Goal: Complete application form

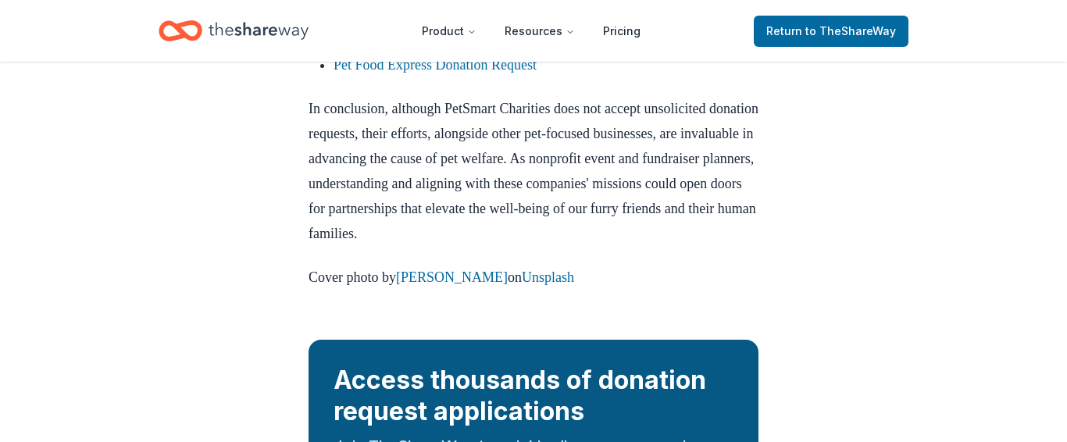
scroll to position [1672, 0]
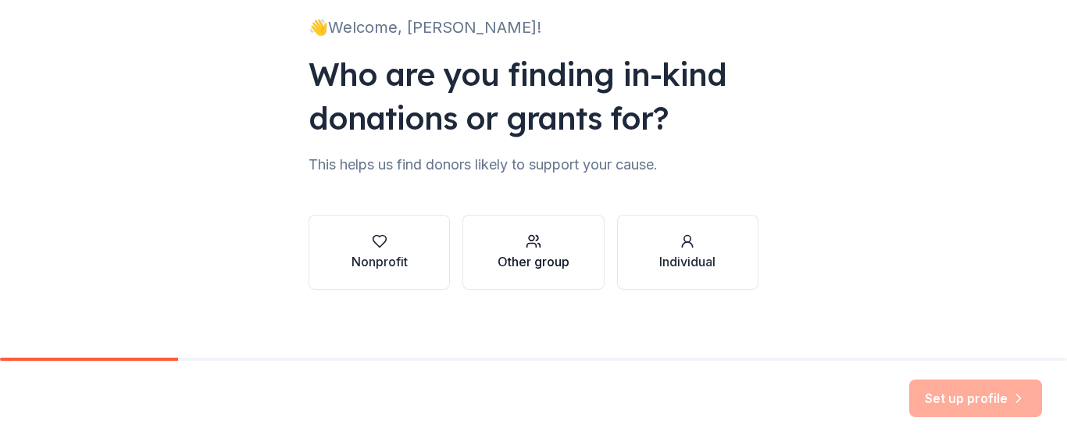
scroll to position [116, 0]
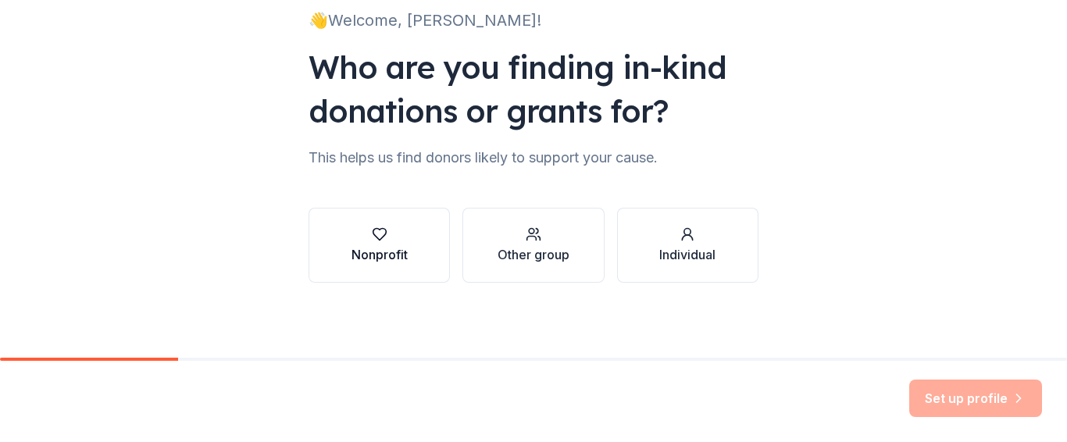
click at [371, 251] on div "Nonprofit" at bounding box center [379, 254] width 56 height 19
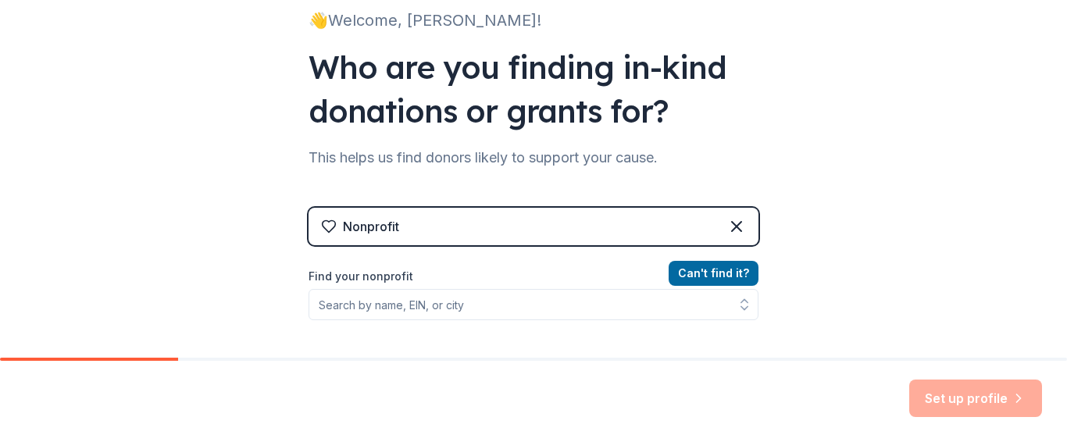
scroll to position [210, 0]
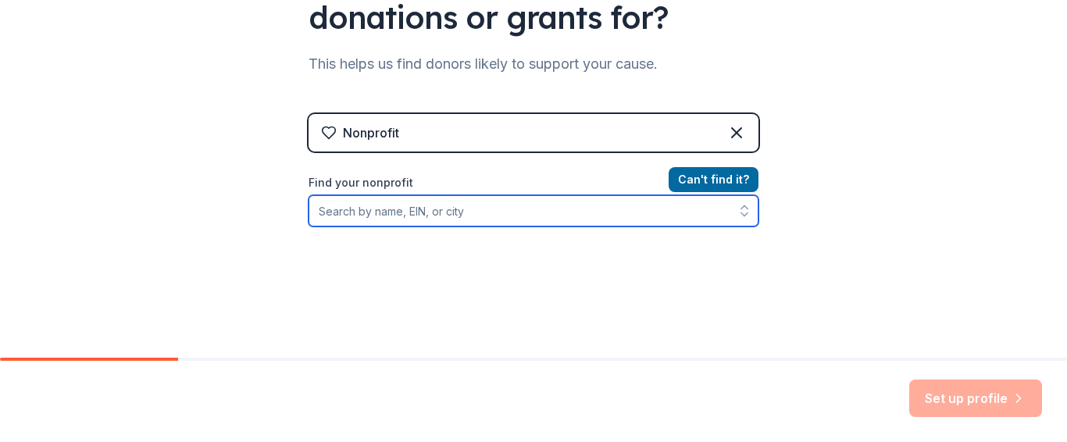
click at [360, 219] on input "Find your nonprofit" at bounding box center [533, 210] width 450 height 31
type input "Girl Scouts of [GEOGRAPHIC_DATA][US_STATE]"
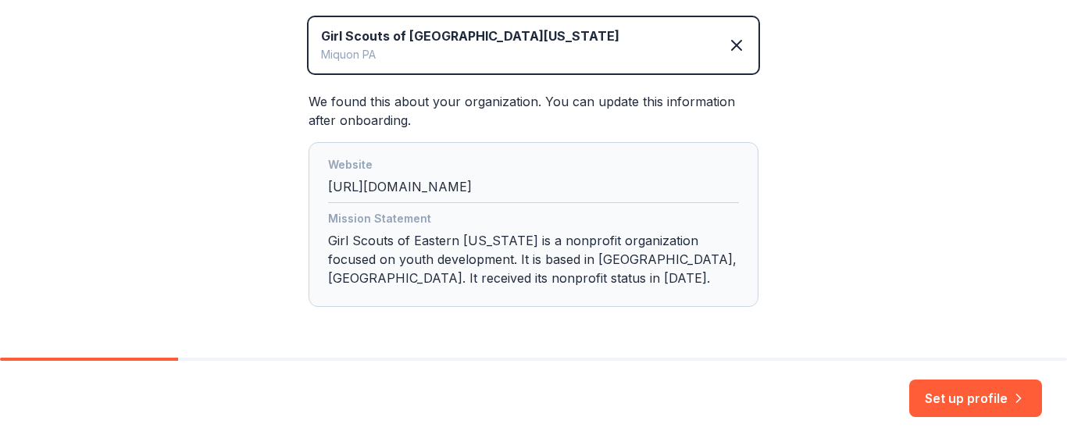
scroll to position [418, 0]
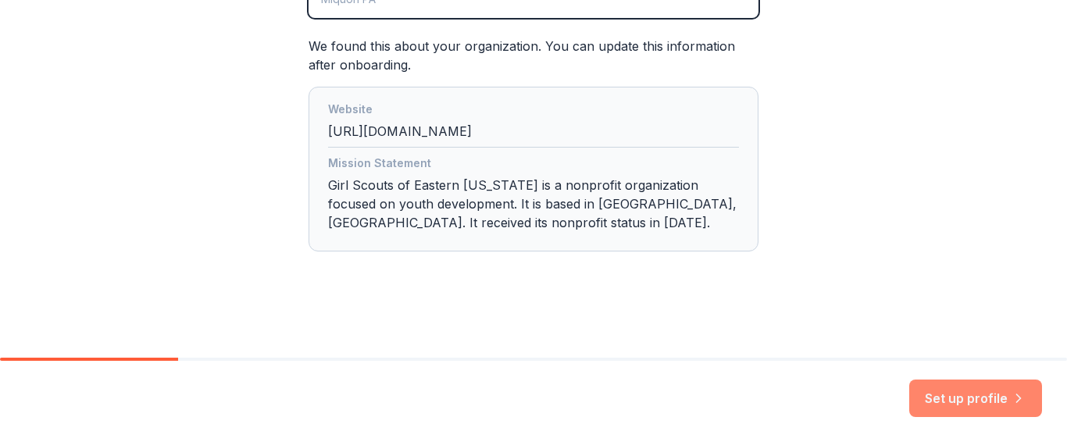
click at [953, 394] on button "Set up profile" at bounding box center [975, 397] width 133 height 37
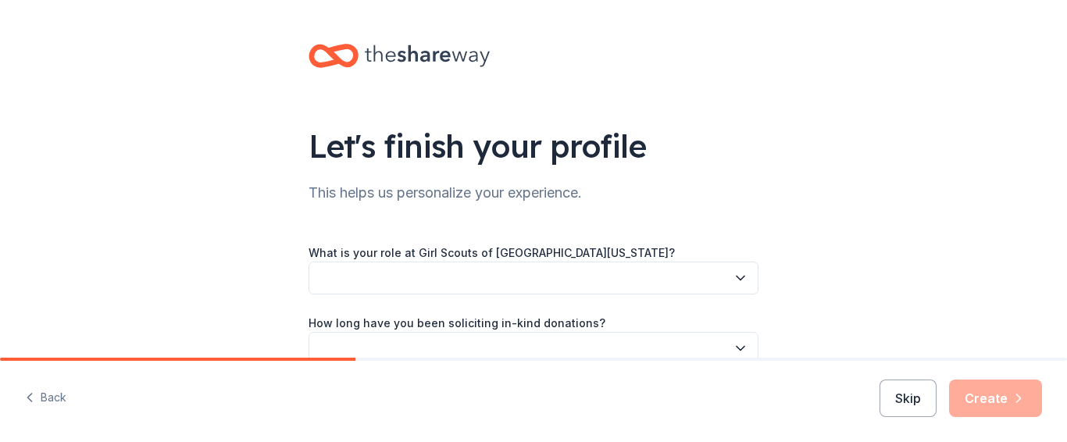
click at [344, 289] on button "button" at bounding box center [533, 278] width 450 height 33
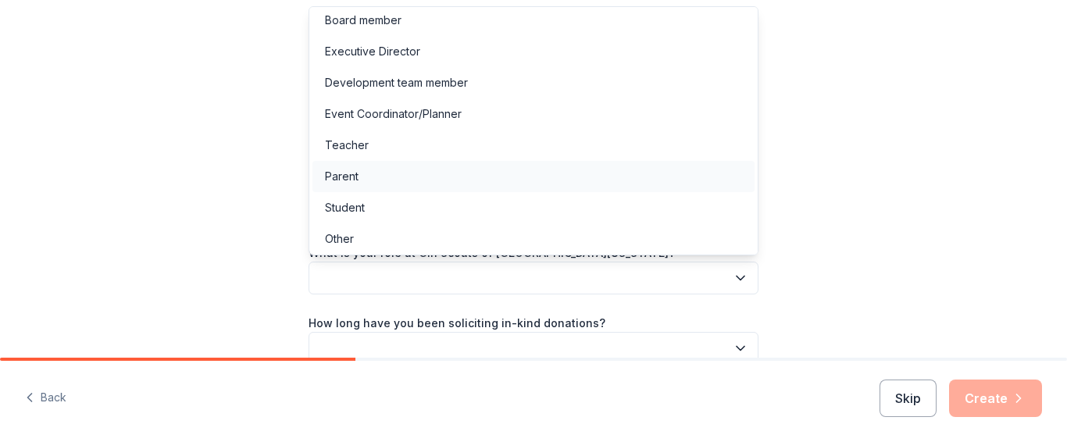
scroll to position [9, 0]
click at [365, 239] on div "Other" at bounding box center [533, 235] width 442 height 31
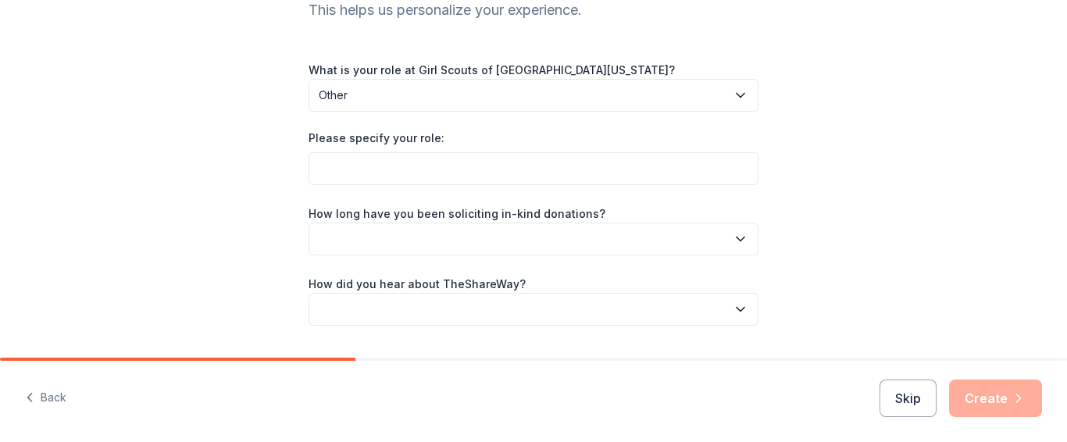
scroll to position [187, 0]
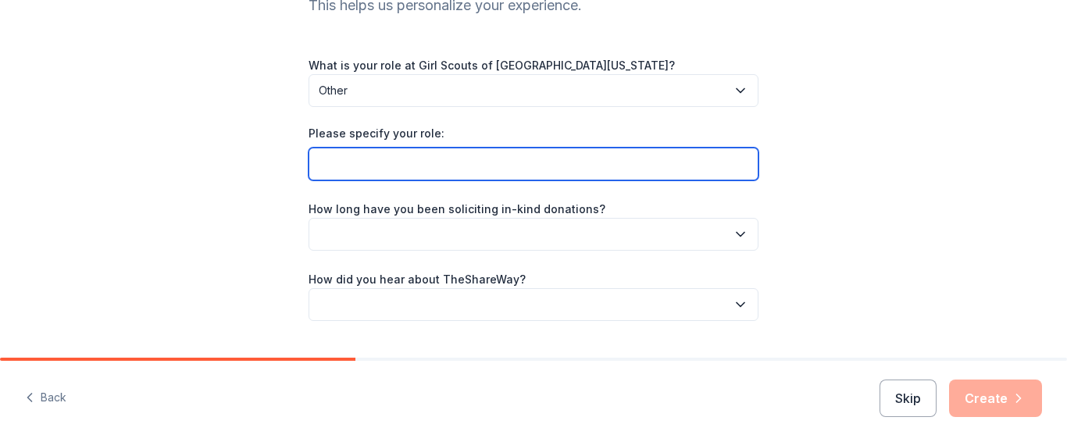
click at [347, 174] on input "Please specify your role:" at bounding box center [533, 164] width 450 height 33
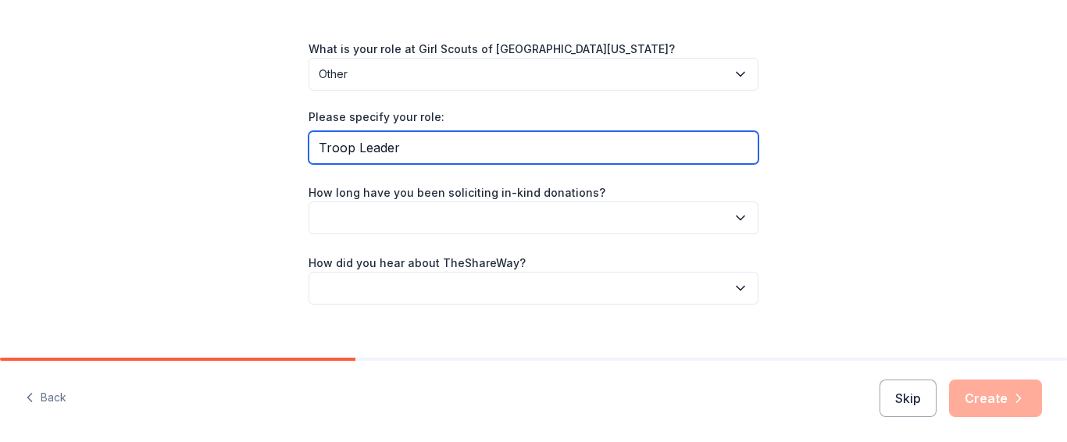
type input "Troop Leader"
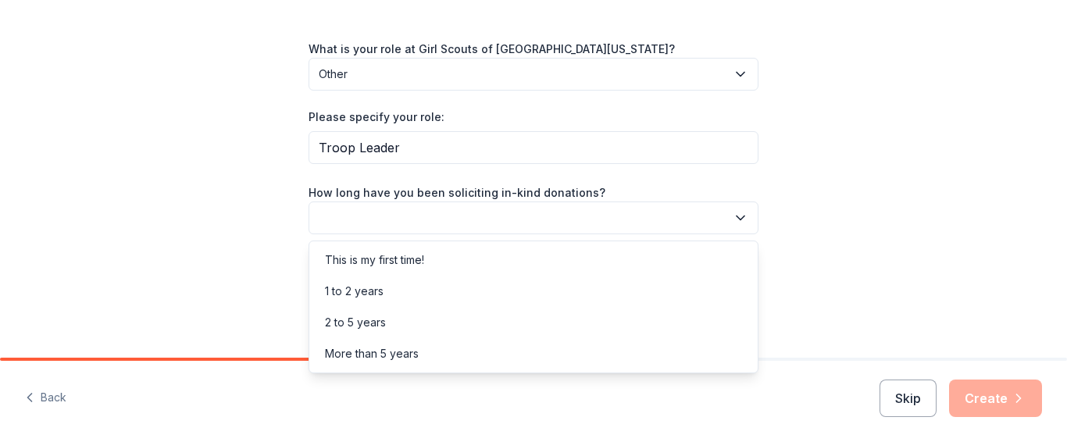
click at [372, 218] on button "button" at bounding box center [533, 217] width 450 height 33
click at [372, 264] on div "This is my first time!" at bounding box center [374, 260] width 99 height 19
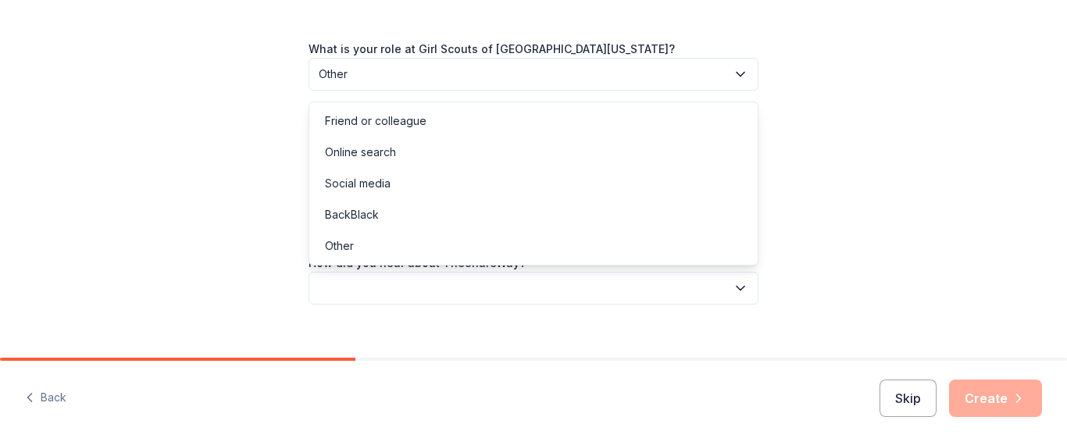
click at [376, 286] on button "button" at bounding box center [533, 288] width 450 height 33
click at [344, 158] on div "Online search" at bounding box center [360, 152] width 71 height 19
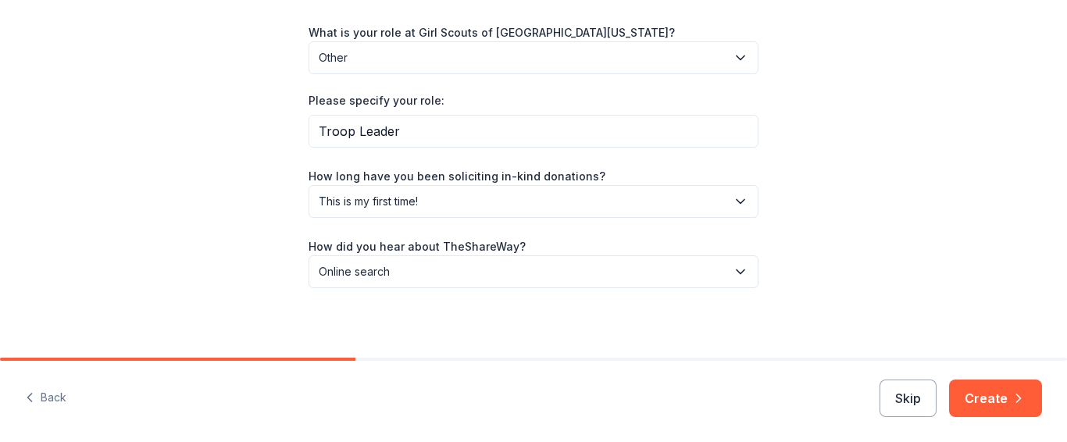
scroll to position [226, 0]
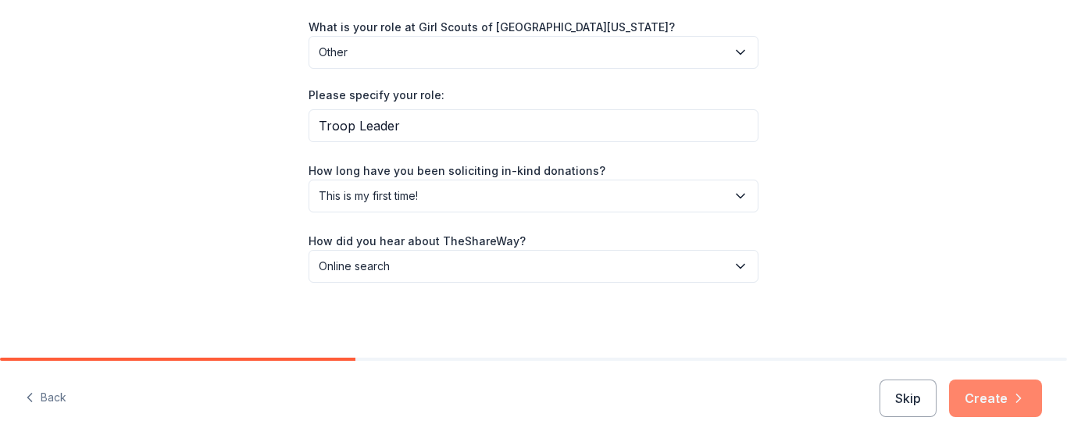
click at [1010, 402] on icon "button" at bounding box center [1018, 398] width 16 height 16
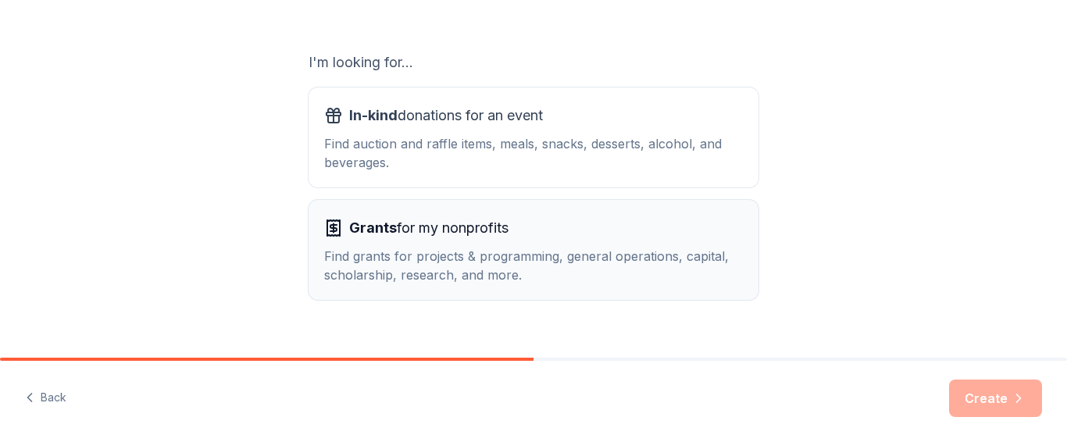
scroll to position [272, 0]
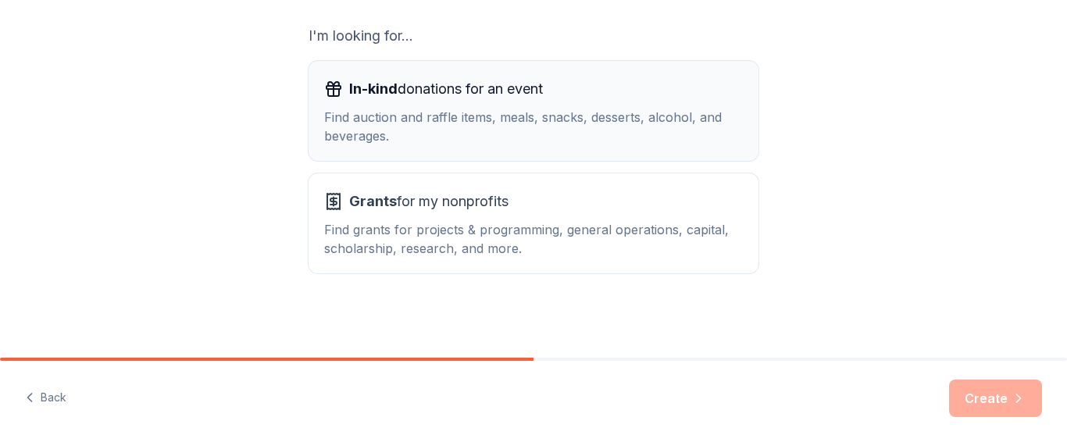
click at [378, 89] on span "In-kind" at bounding box center [373, 88] width 48 height 16
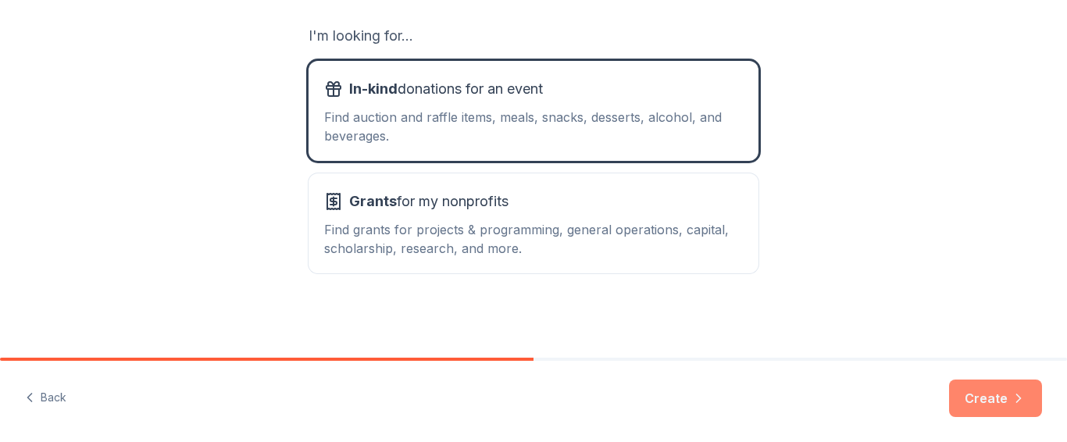
click at [991, 406] on button "Create" at bounding box center [995, 397] width 93 height 37
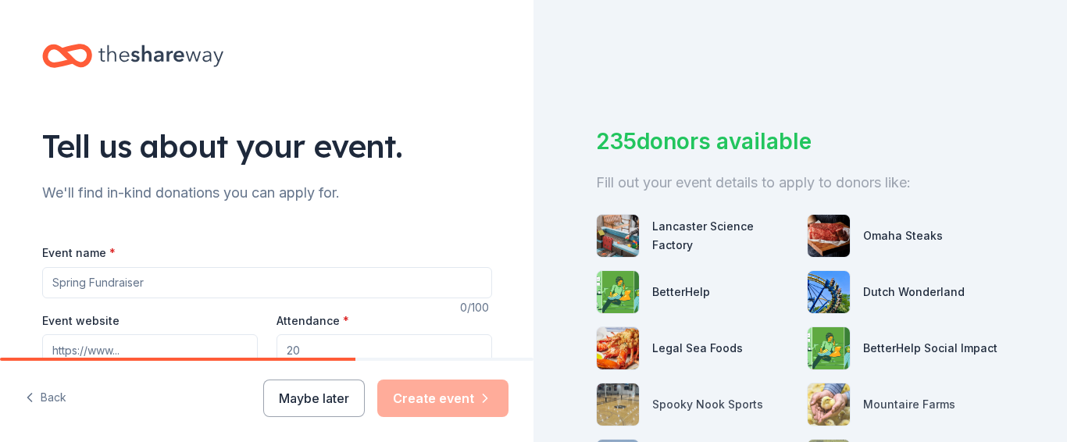
scroll to position [94, 0]
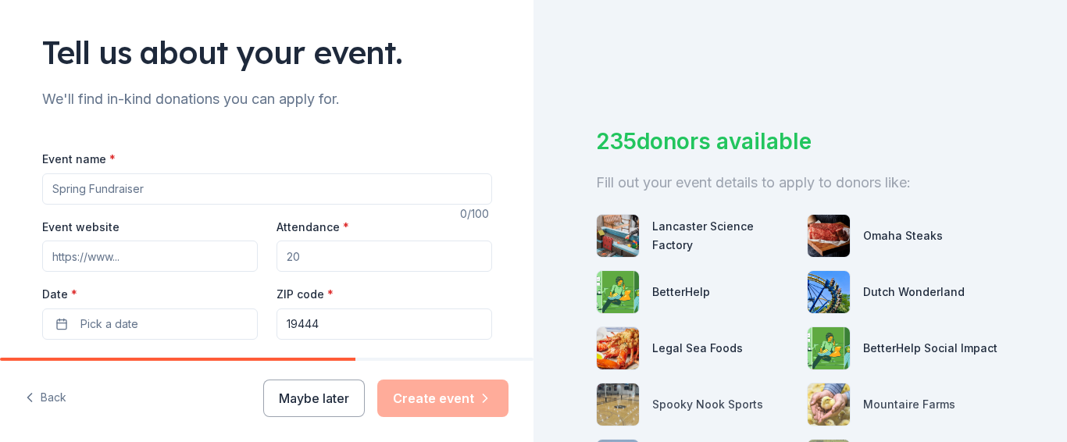
click at [54, 191] on input "Event name *" at bounding box center [267, 188] width 450 height 31
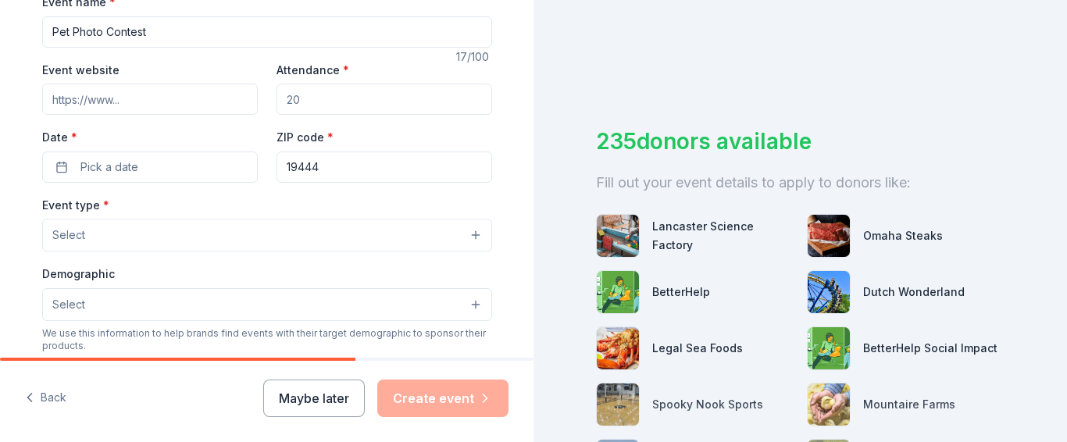
scroll to position [281, 0]
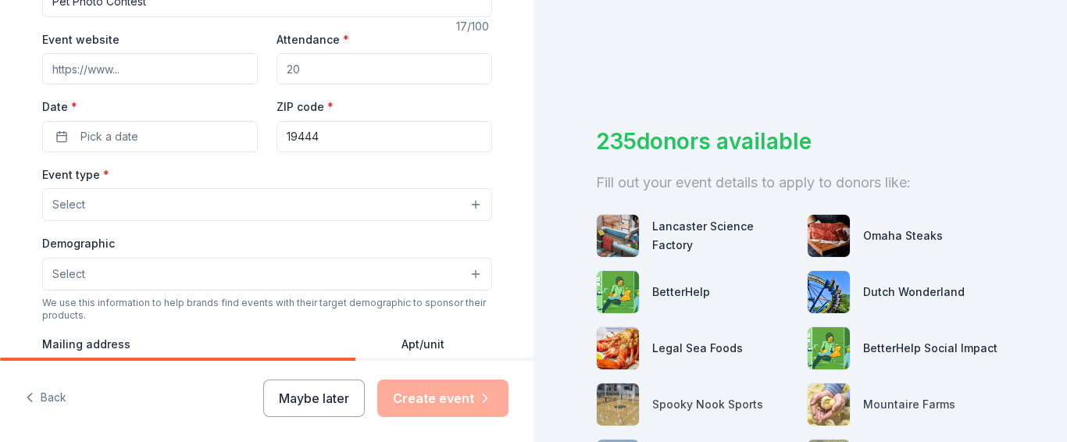
type input "Pet Photo Contest"
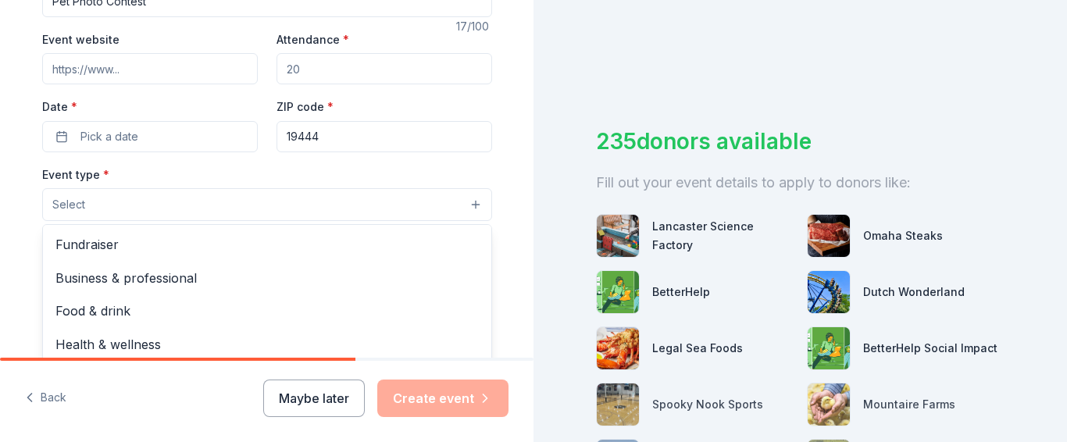
click at [84, 208] on button "Select" at bounding box center [267, 204] width 450 height 33
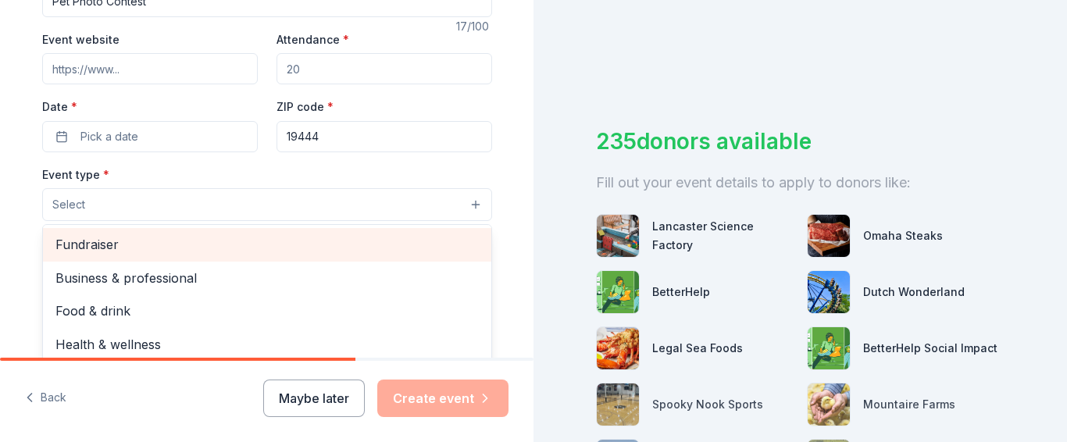
click at [92, 240] on span "Fundraiser" at bounding box center [266, 244] width 423 height 20
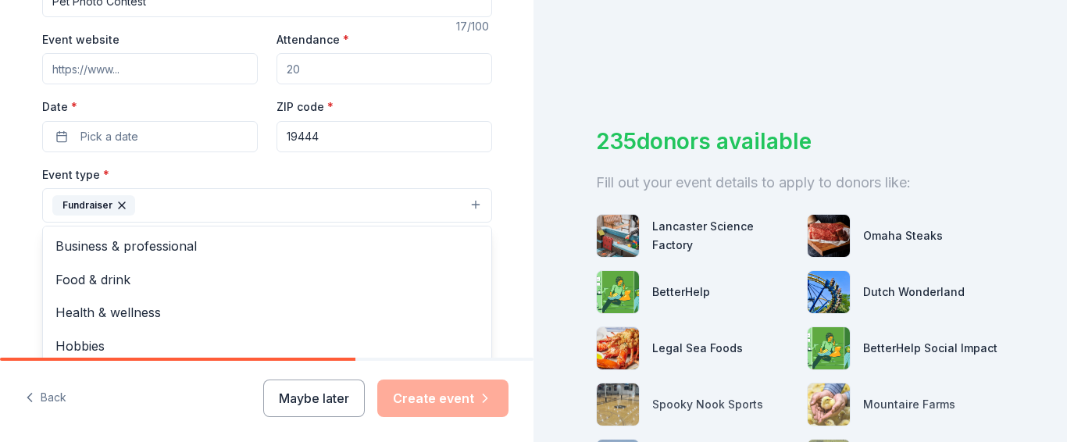
click at [113, 144] on div "Event name * Pet Photo Contest 17 /100 Event website Attendance * Date * Pick a…" at bounding box center [267, 323] width 450 height 723
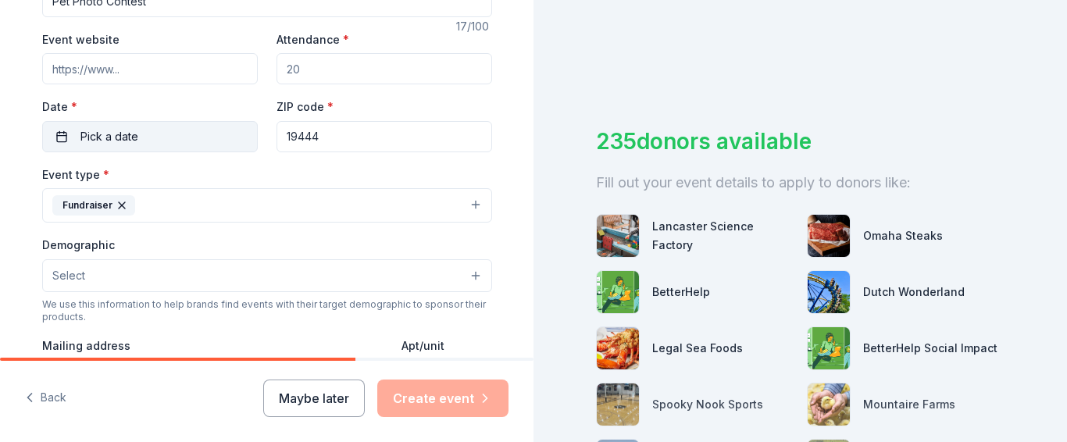
click at [107, 140] on span "Pick a date" at bounding box center [109, 136] width 58 height 19
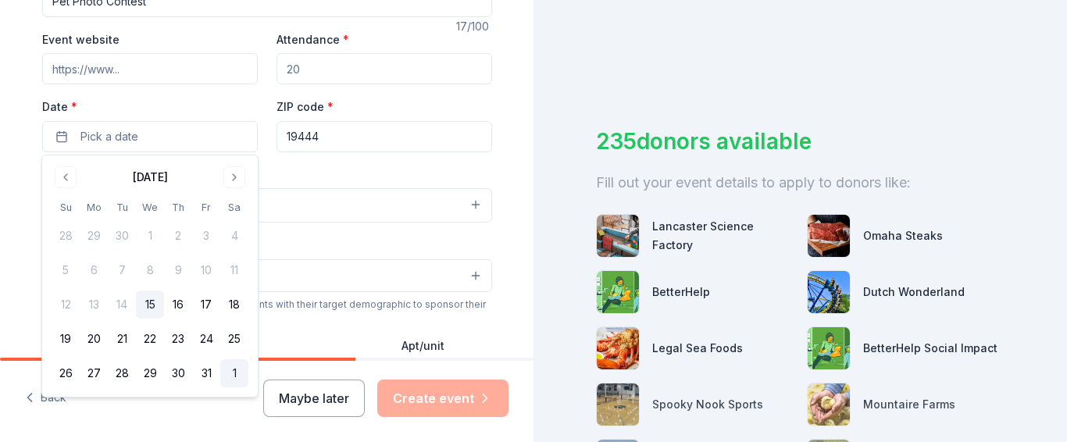
click at [233, 377] on button "1" at bounding box center [234, 373] width 28 height 28
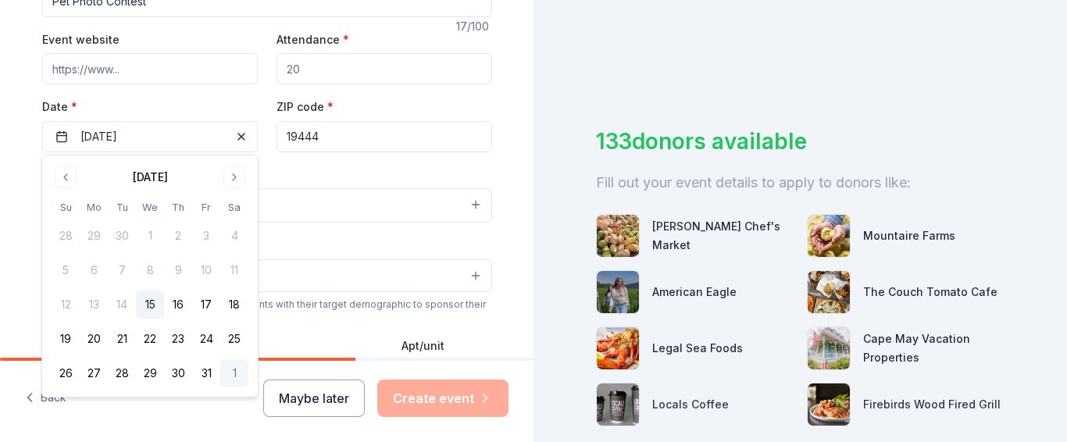
click at [96, 67] on input "Event website" at bounding box center [149, 68] width 215 height 31
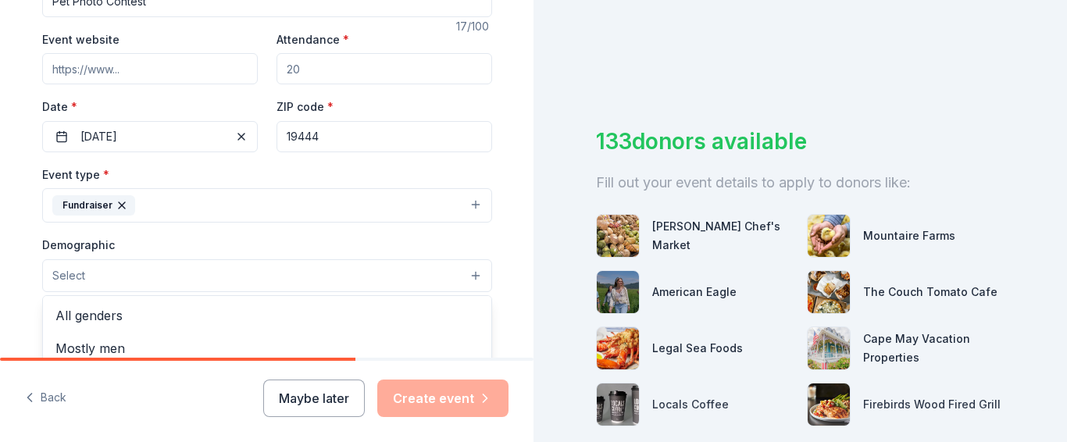
click at [71, 281] on span "Select" at bounding box center [68, 275] width 33 height 19
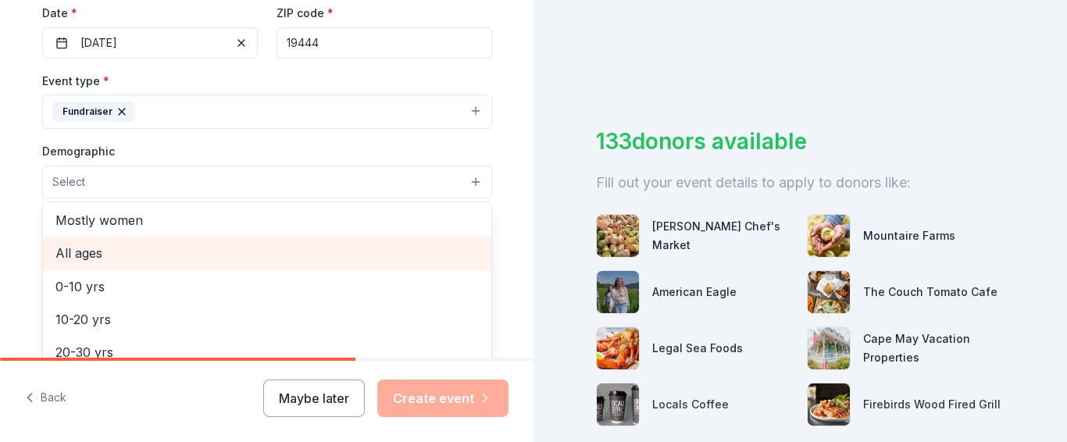
scroll to position [94, 0]
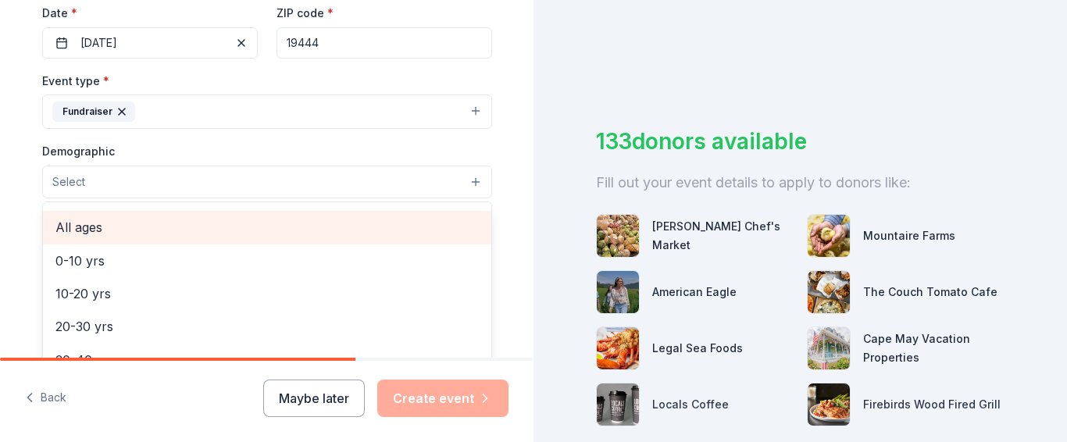
click at [88, 232] on span "All ages" at bounding box center [266, 227] width 423 height 20
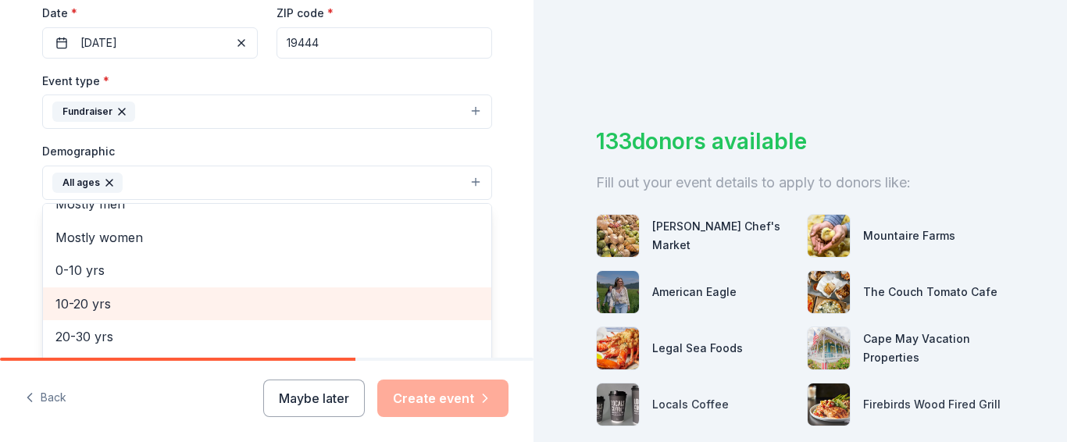
scroll to position [0, 0]
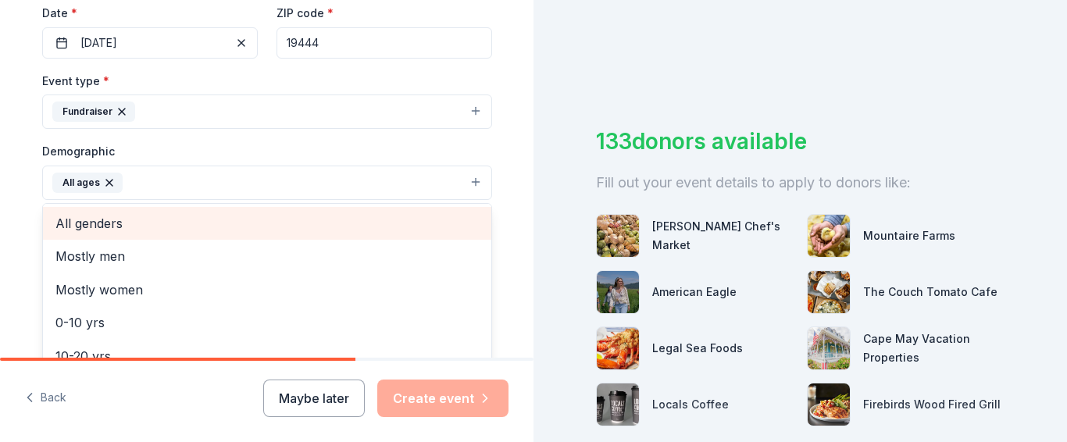
click at [153, 229] on span "All genders" at bounding box center [266, 223] width 423 height 20
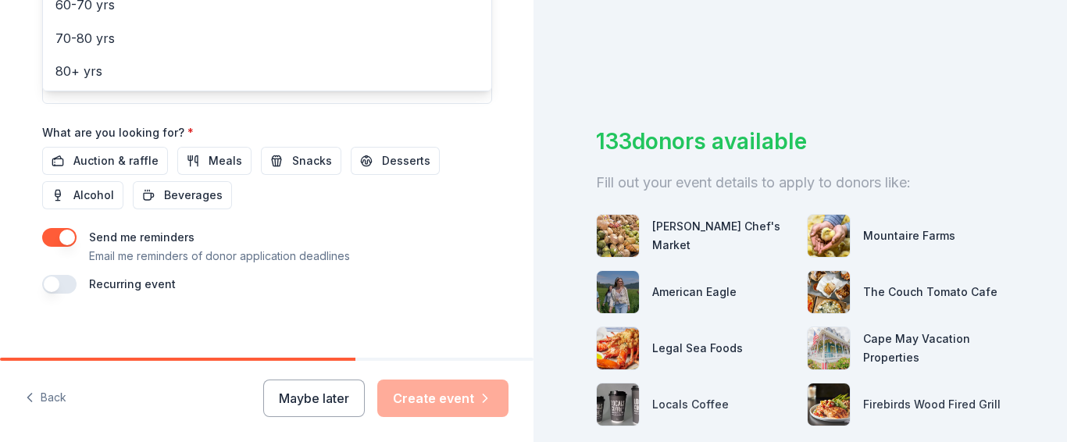
scroll to position [683, 0]
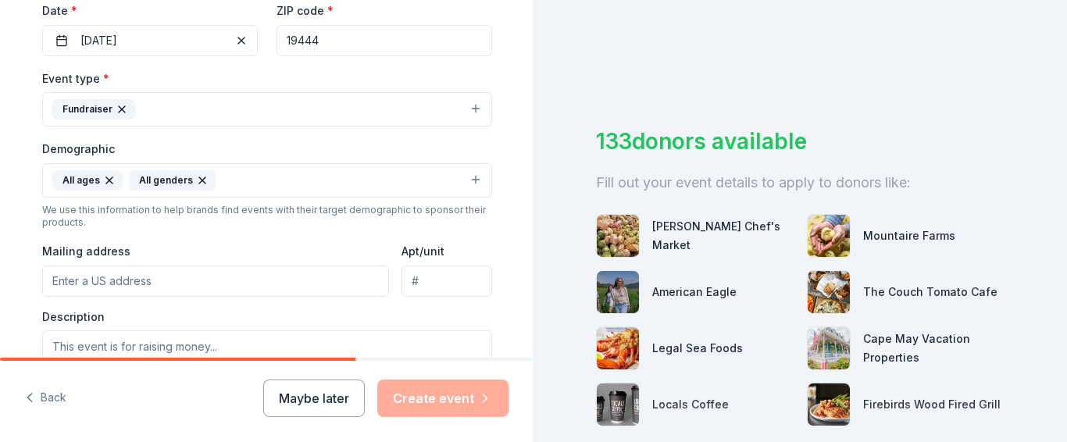
click at [102, 280] on input "Mailing address" at bounding box center [215, 280] width 347 height 31
type input "[STREET_ADDRESS][PERSON_NAME]"
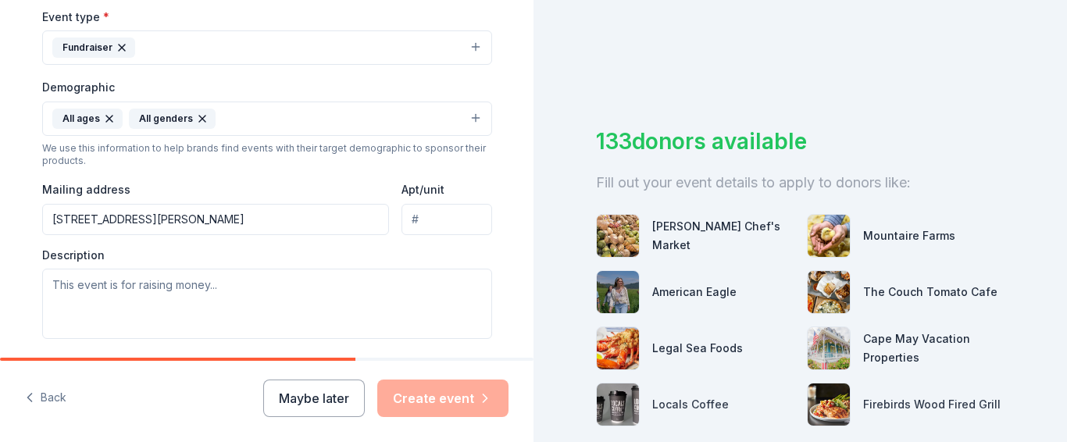
scroll to position [471, 0]
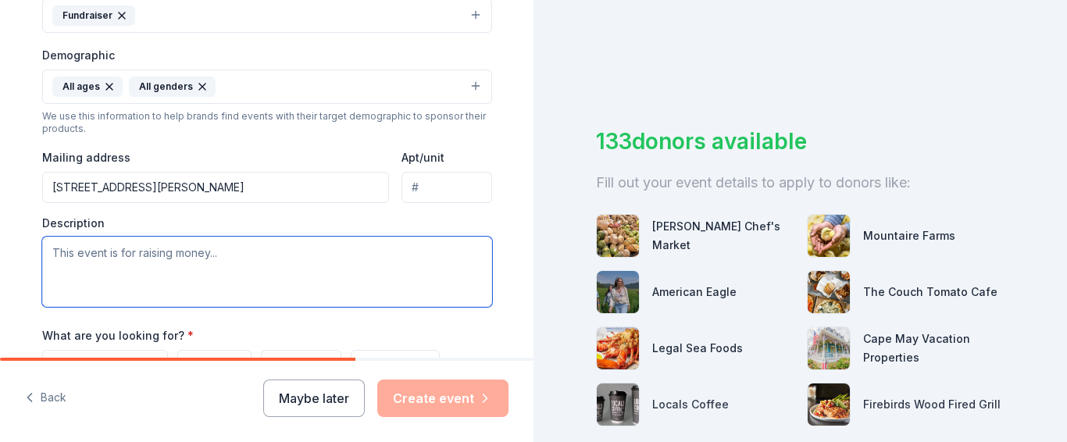
click at [59, 254] on textarea at bounding box center [267, 272] width 450 height 70
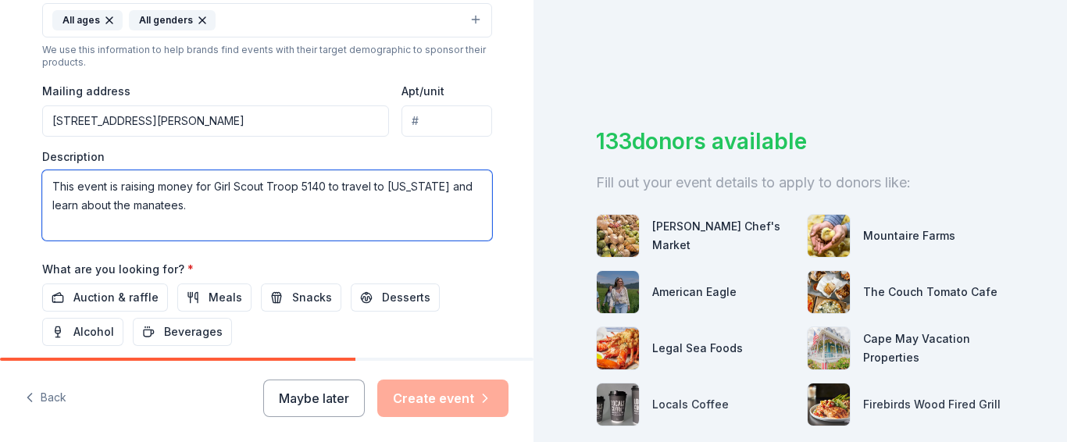
scroll to position [658, 0]
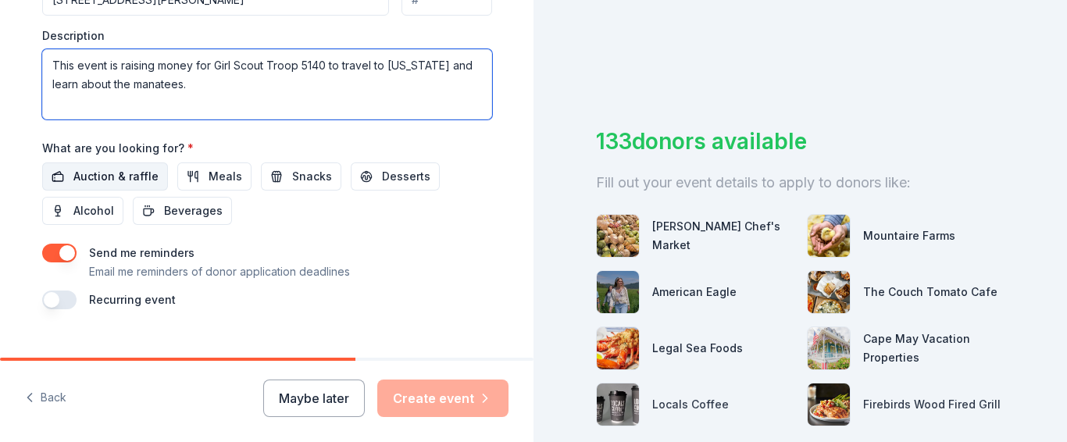
type textarea "This event is raising money for Girl Scout Troop 5140 to travel to [US_STATE] a…"
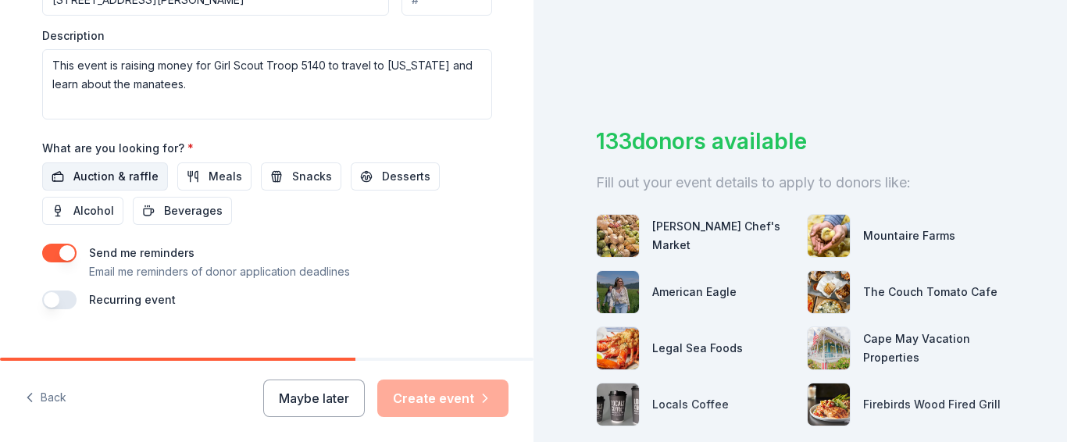
click at [105, 172] on span "Auction & raffle" at bounding box center [115, 176] width 85 height 19
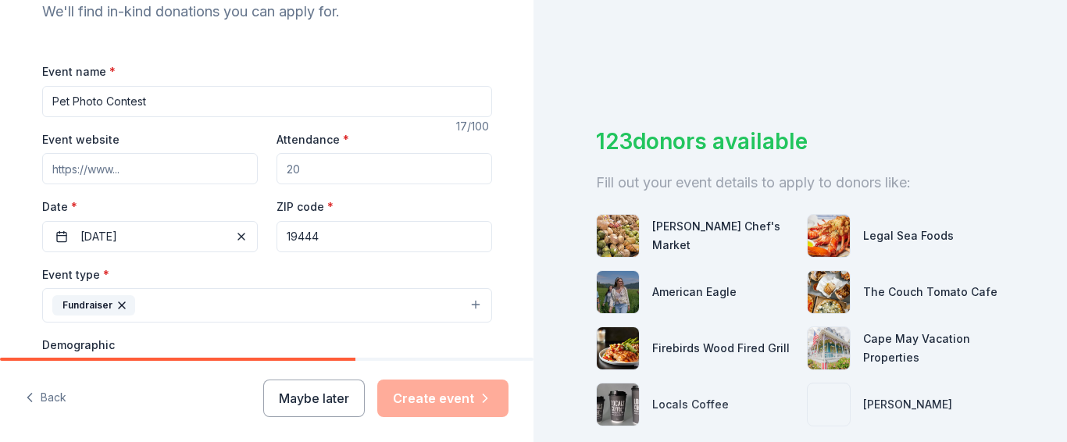
scroll to position [215, 0]
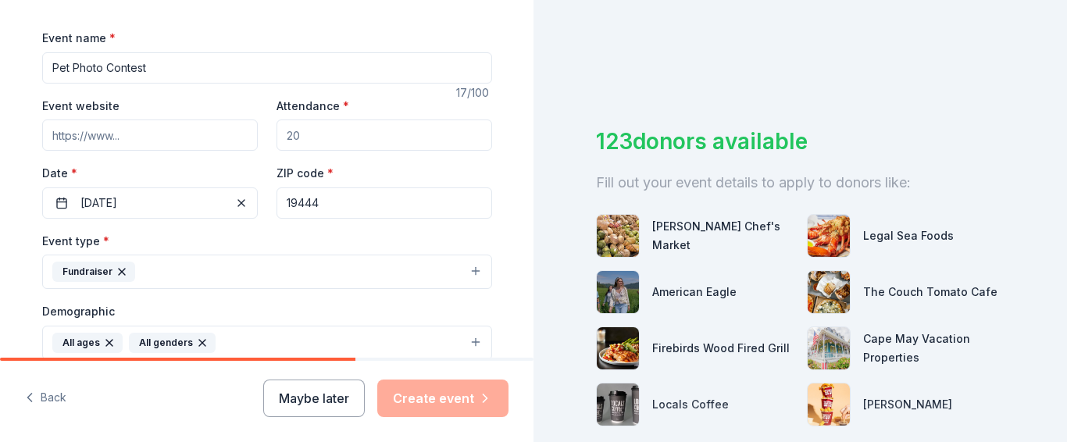
click at [333, 137] on input "Attendance *" at bounding box center [383, 134] width 215 height 31
type input "100"
click at [113, 135] on input "Event website" at bounding box center [149, 134] width 215 height 31
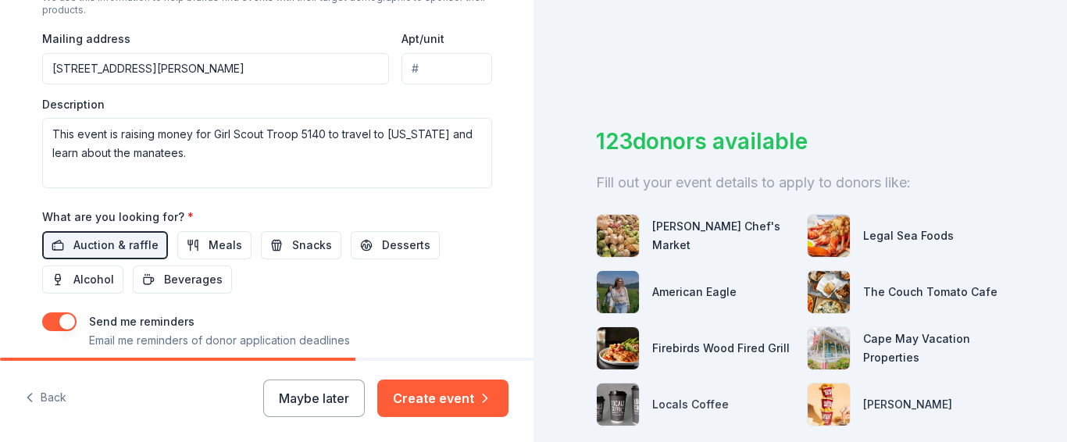
scroll to position [683, 0]
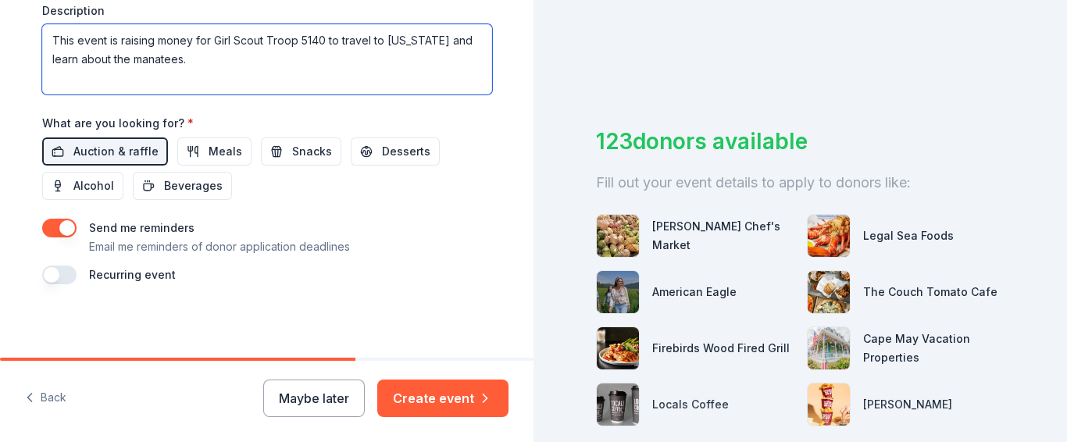
click at [320, 34] on textarea "This event is raising money for Girl Scout Troop 5140 to travel to [US_STATE] a…" at bounding box center [267, 59] width 450 height 70
click at [326, 40] on textarea "This event is raising money for Girl Scout Troop 5140 to travel to [US_STATE] a…" at bounding box center [267, 59] width 450 height 70
click at [365, 37] on textarea "This event is raising money for Girl Scout Troop 5140 cadettes and senior scout…" at bounding box center [267, 59] width 450 height 70
click at [137, 61] on textarea "This event is raising money for Girl Scout Troop 5140 cadette and senior scouts…" at bounding box center [267, 59] width 450 height 70
click at [148, 57] on textarea "This event is raising money for Girl Scout Troop 5140 cadette and senior scouts…" at bounding box center [267, 59] width 450 height 70
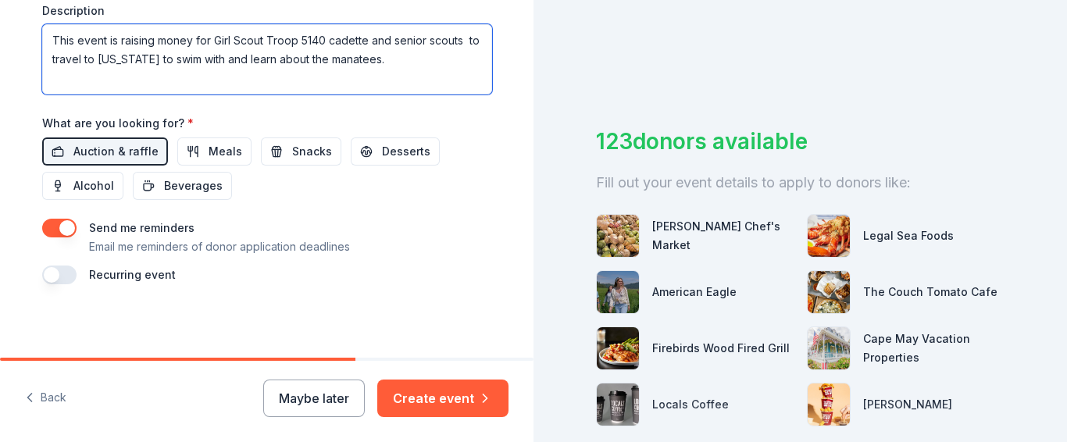
click at [206, 56] on textarea "This event is raising money for Girl Scout Troop 5140 cadette and senior scouts…" at bounding box center [267, 59] width 450 height 70
click at [202, 58] on textarea "This event is raising money for Girl Scout Troop 5140 cadette and senior scouts…" at bounding box center [267, 59] width 450 height 70
click at [318, 67] on textarea "This event is raising money for Girl Scout Troop 5140 cadette and senior scouts…" at bounding box center [267, 59] width 450 height 70
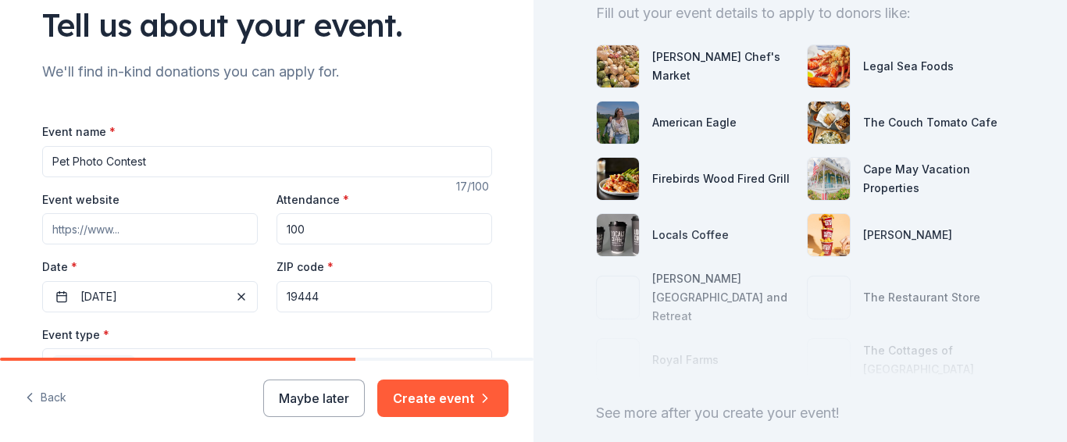
scroll to position [240, 0]
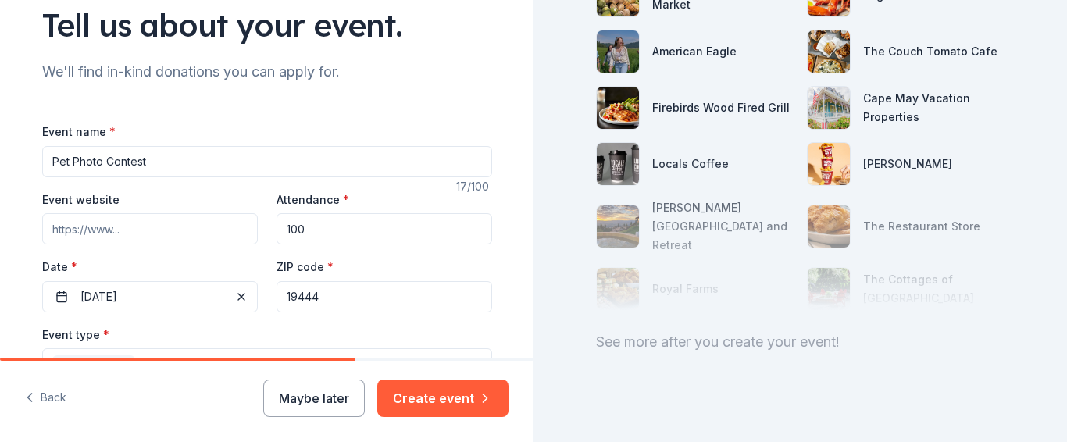
type textarea "This event is raising money for Girl Scout Troop 5140 cadette and senior scouts…"
click at [93, 235] on input "Event website" at bounding box center [149, 228] width 215 height 31
paste input "[URL][DOMAIN_NAME]"
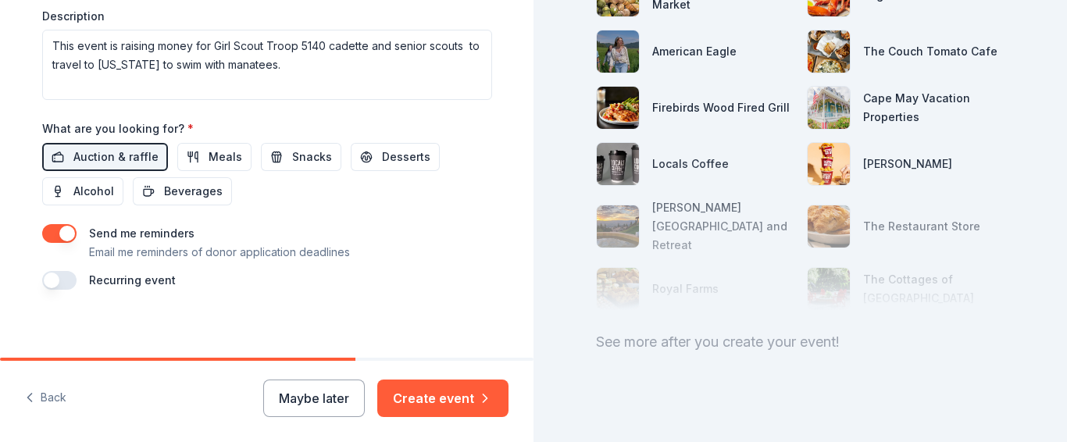
scroll to position [683, 0]
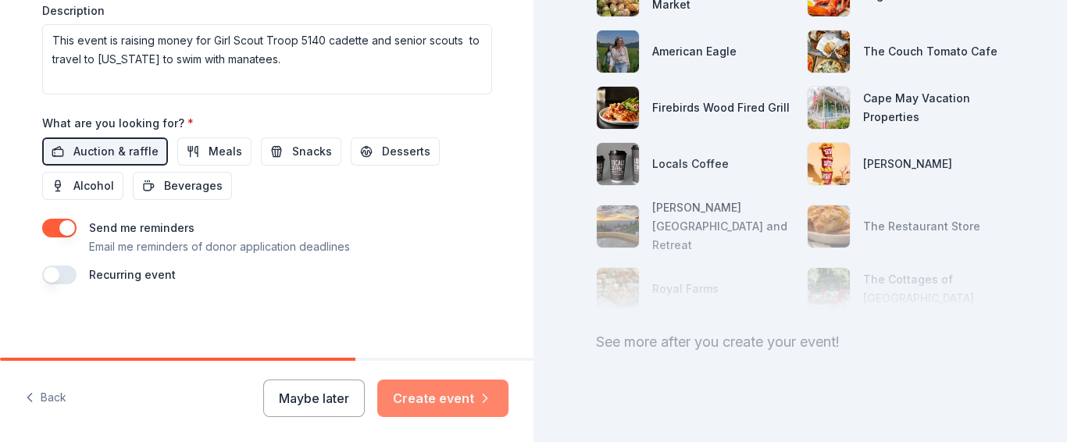
type input "[URL][DOMAIN_NAME]"
click at [438, 392] on button "Create event" at bounding box center [442, 397] width 131 height 37
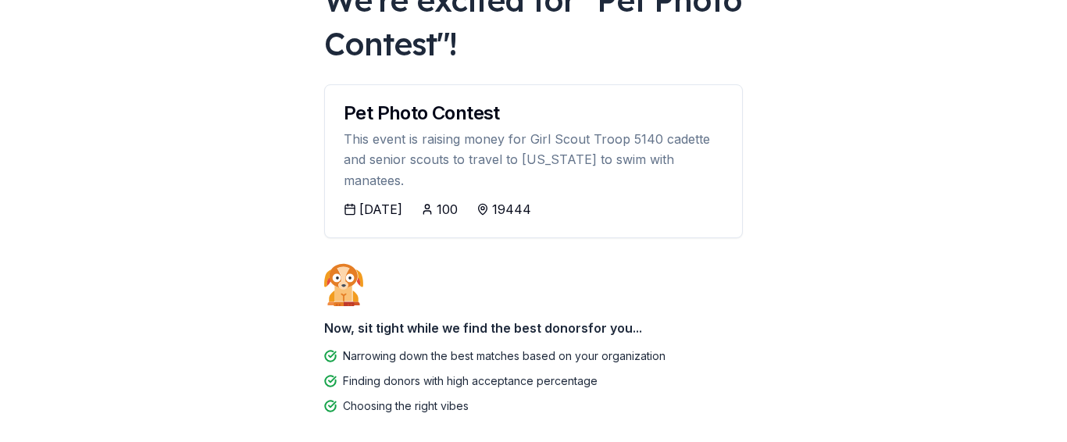
scroll to position [159, 0]
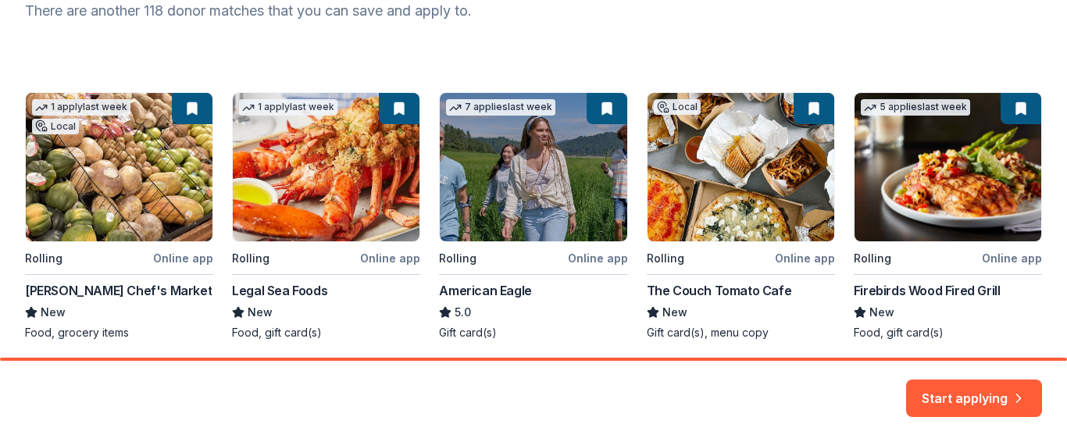
scroll to position [283, 0]
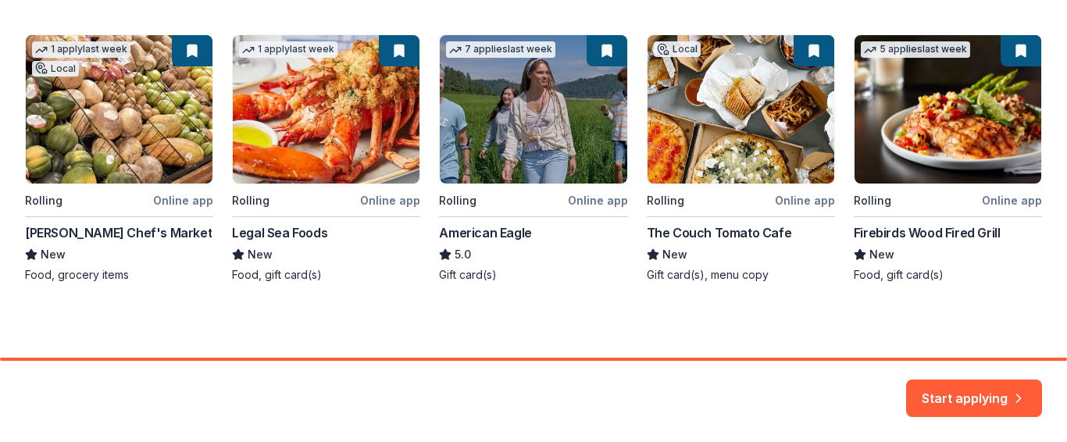
drag, startPoint x: 960, startPoint y: 361, endPoint x: 1037, endPoint y: 348, distance: 78.3
click at [1037, 348] on div "Here are your top matches. They're saved to help you start applying right away.…" at bounding box center [533, 221] width 1067 height 442
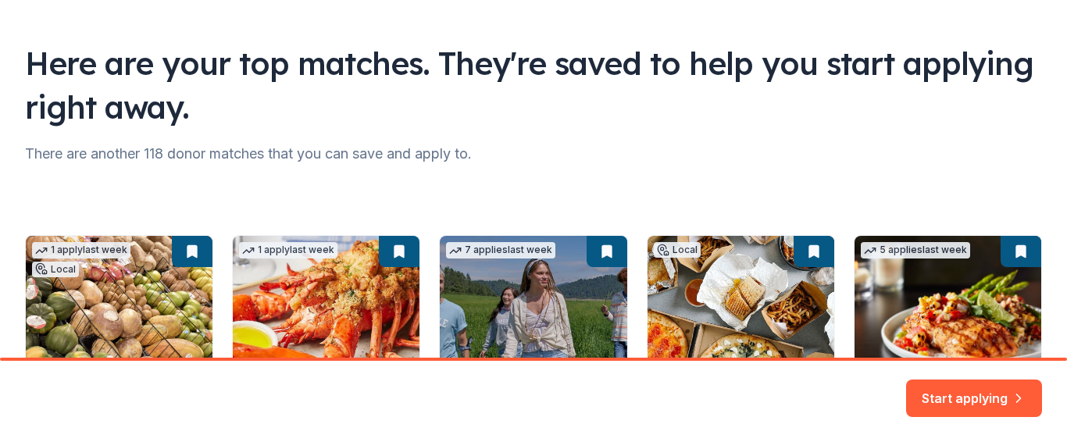
scroll to position [0, 0]
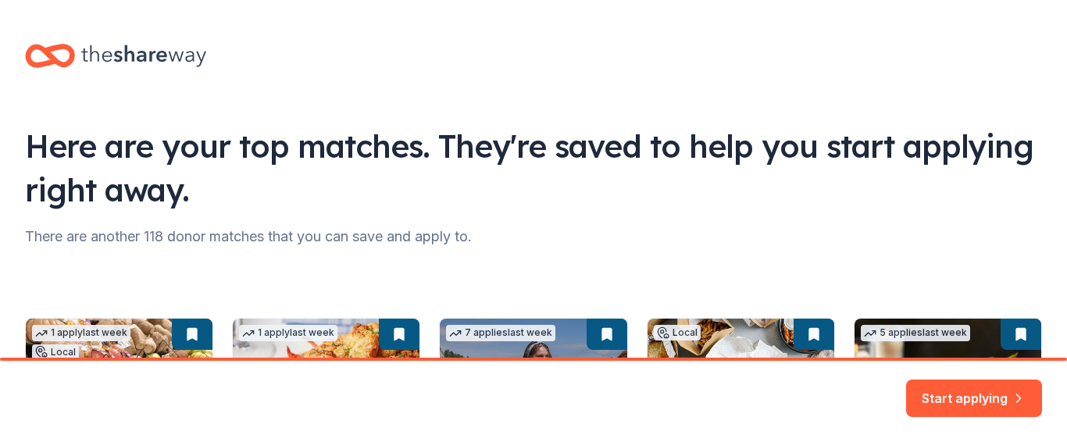
click at [312, 237] on div "There are another 118 donor matches that you can save and apply to." at bounding box center [533, 236] width 1017 height 25
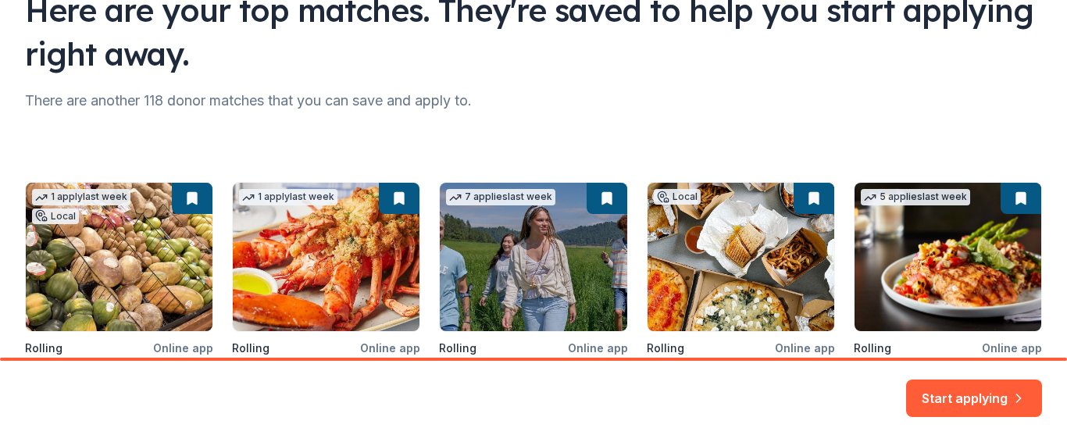
scroll to position [281, 0]
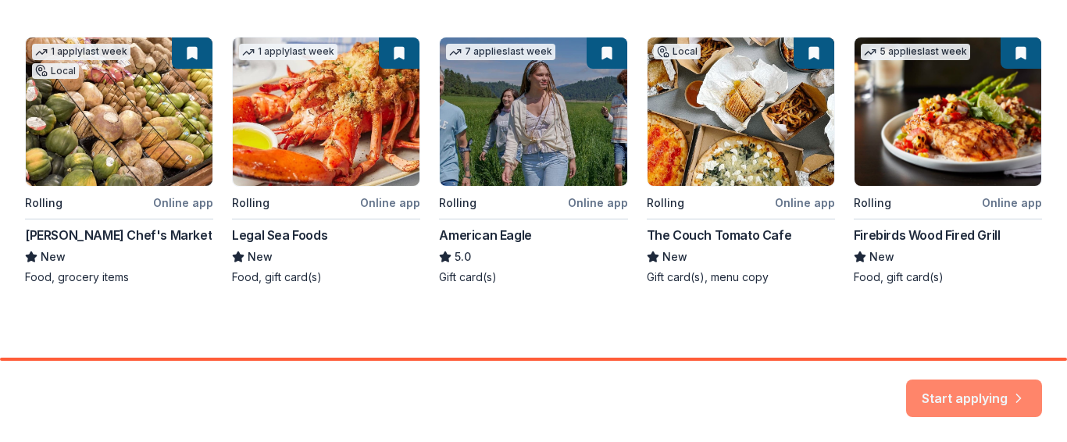
click at [969, 397] on button "Start applying" at bounding box center [974, 388] width 136 height 37
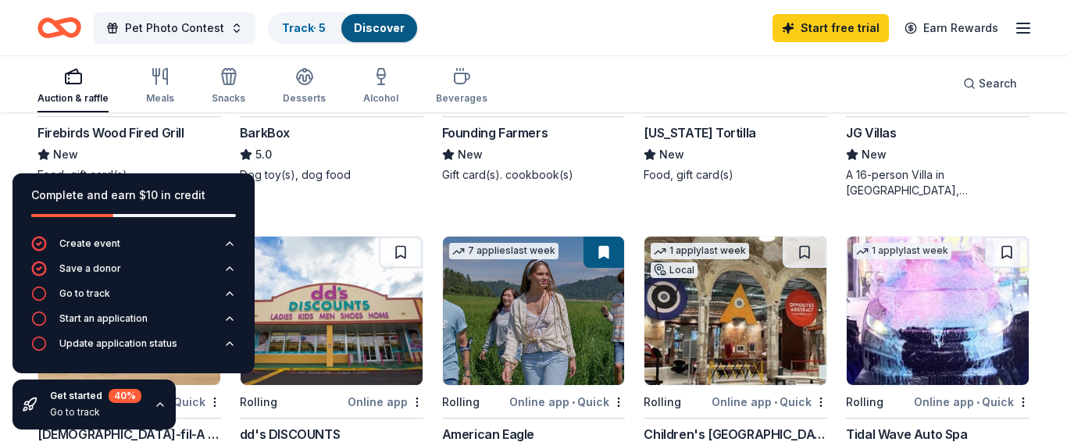
scroll to position [876, 0]
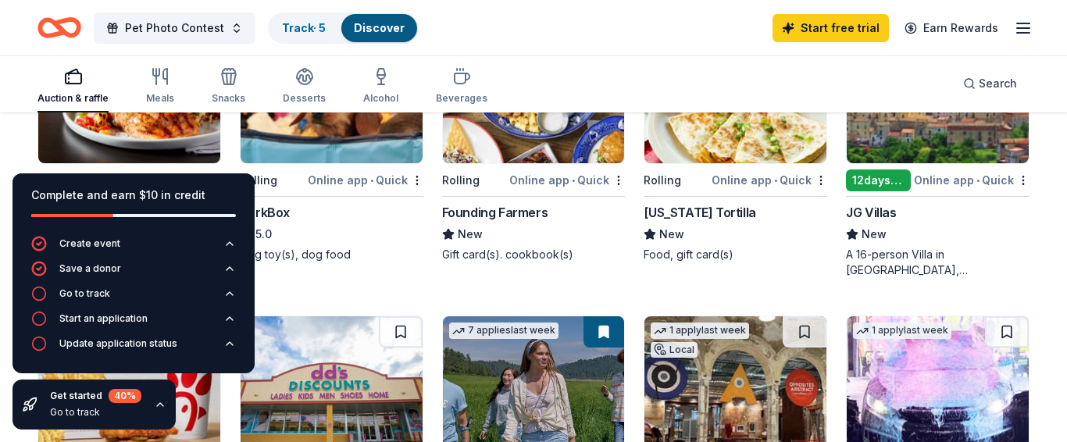
click at [361, 182] on div "Online app • Quick" at bounding box center [366, 180] width 116 height 20
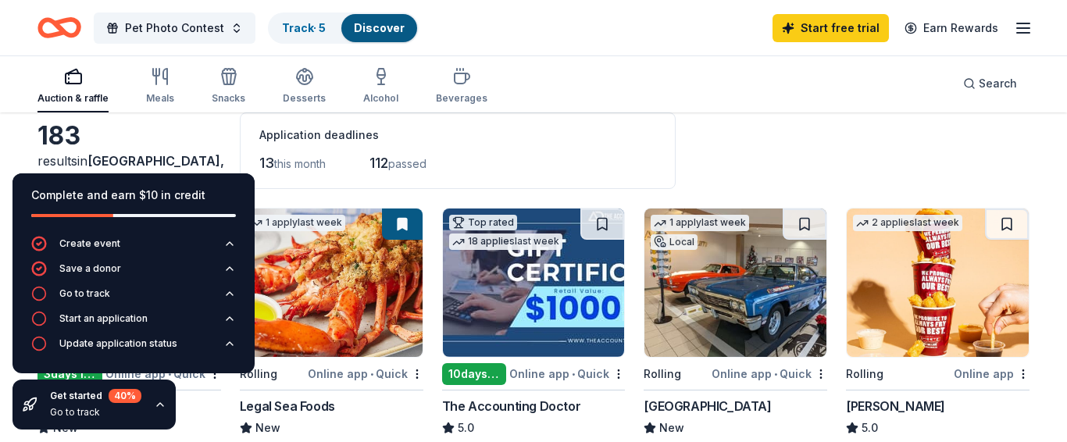
scroll to position [0, 0]
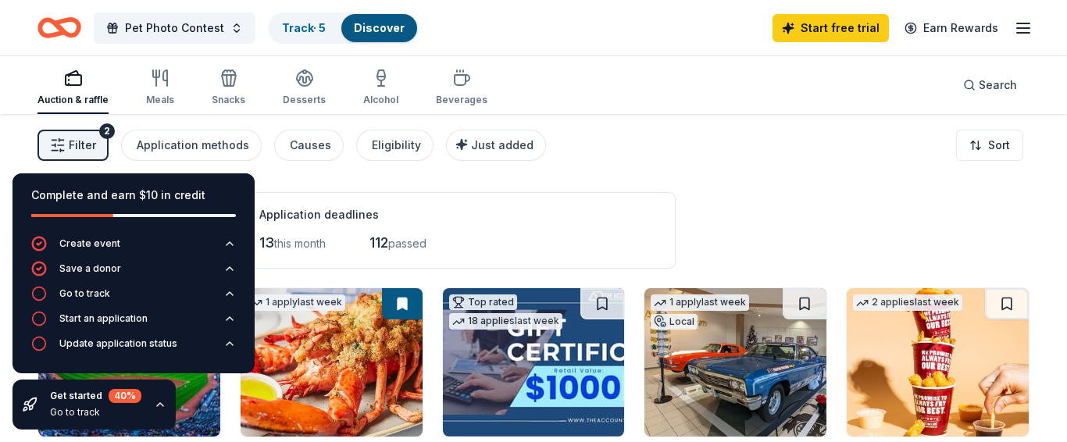
click at [1022, 30] on icon "button" at bounding box center [1022, 28] width 19 height 19
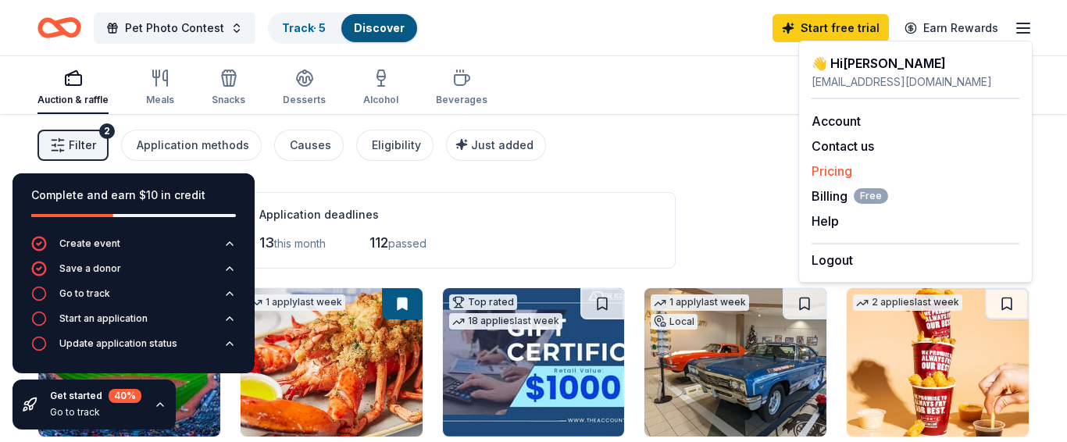
click at [842, 169] on link "Pricing" at bounding box center [831, 171] width 41 height 16
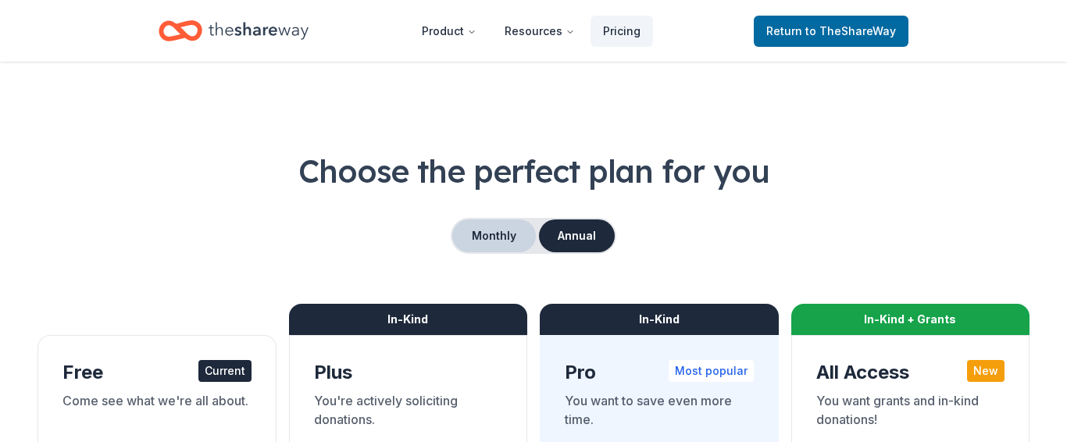
click at [506, 224] on button "Monthly" at bounding box center [494, 235] width 84 height 33
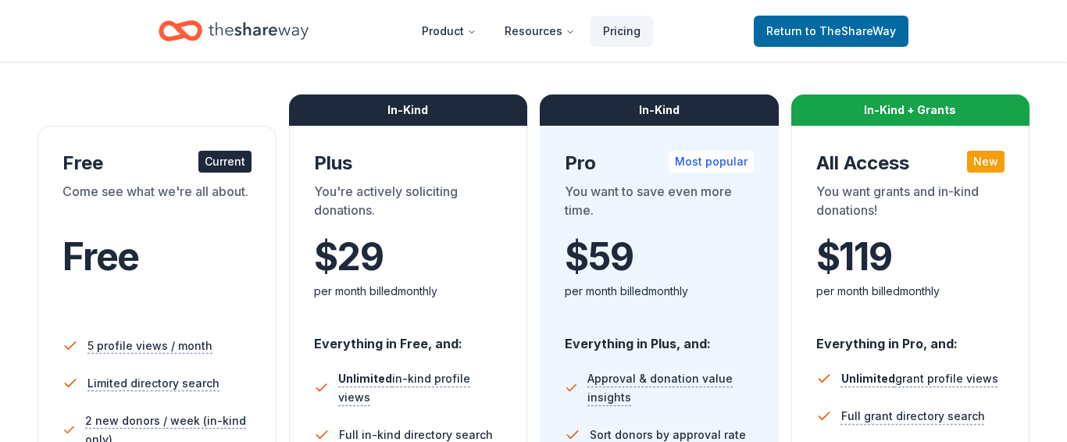
scroll to position [239, 0]
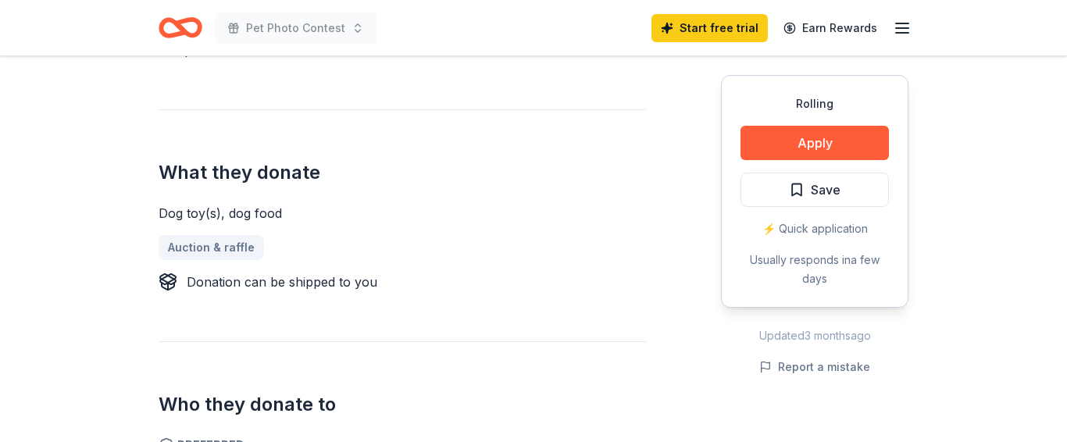
scroll to position [557, 0]
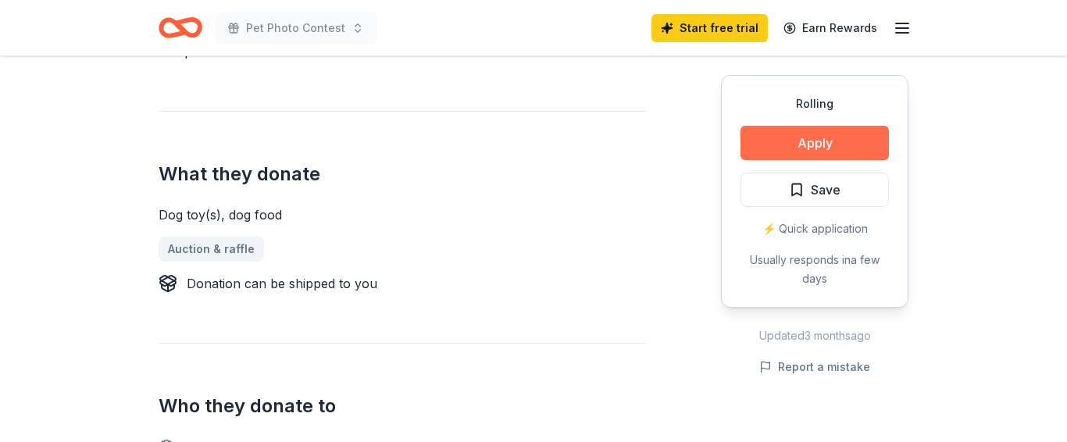
click at [796, 150] on button "Apply" at bounding box center [814, 143] width 148 height 34
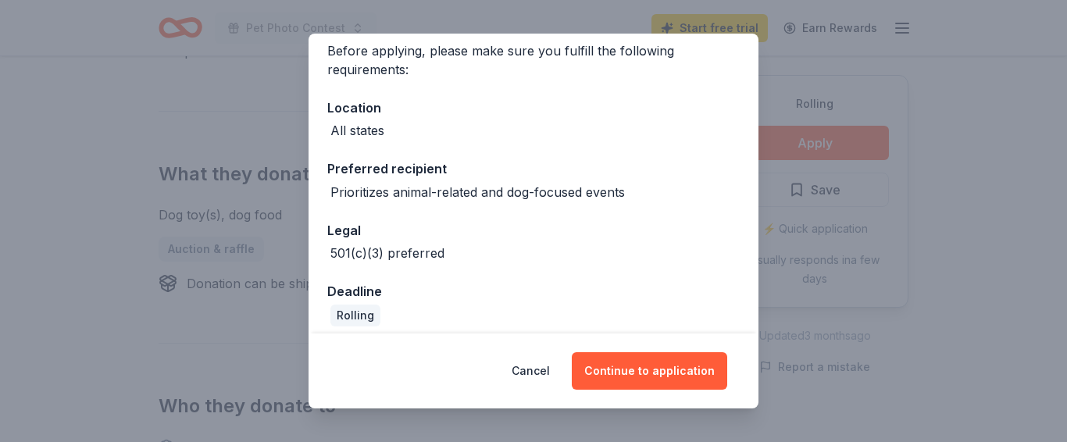
scroll to position [136, 0]
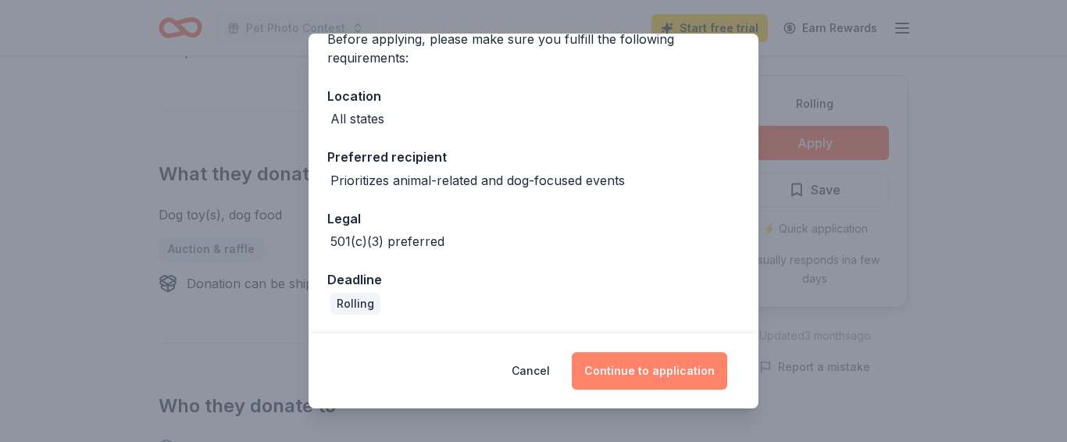
click at [695, 355] on button "Continue to application" at bounding box center [649, 370] width 155 height 37
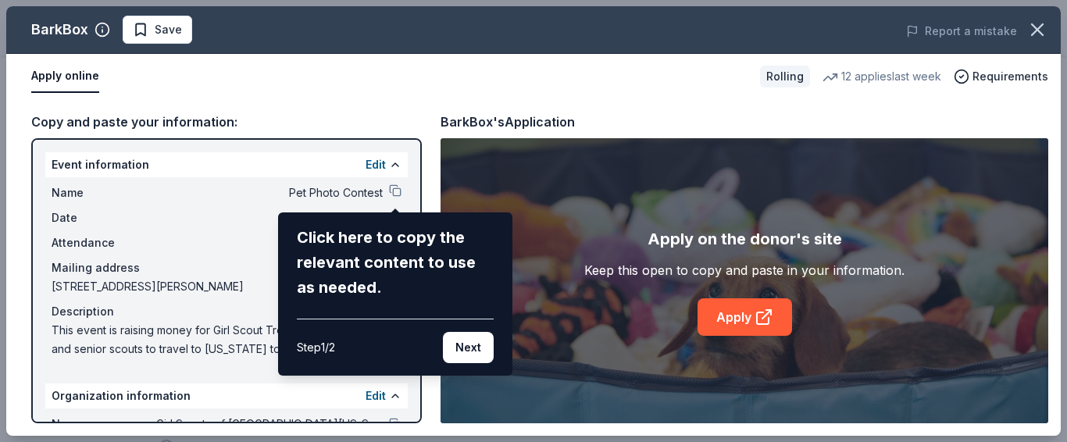
click at [396, 194] on div "BarkBox Save Report a mistake Apply online Rolling 12 applies last week Require…" at bounding box center [533, 220] width 1054 height 429
click at [478, 348] on button "Next" at bounding box center [468, 347] width 51 height 31
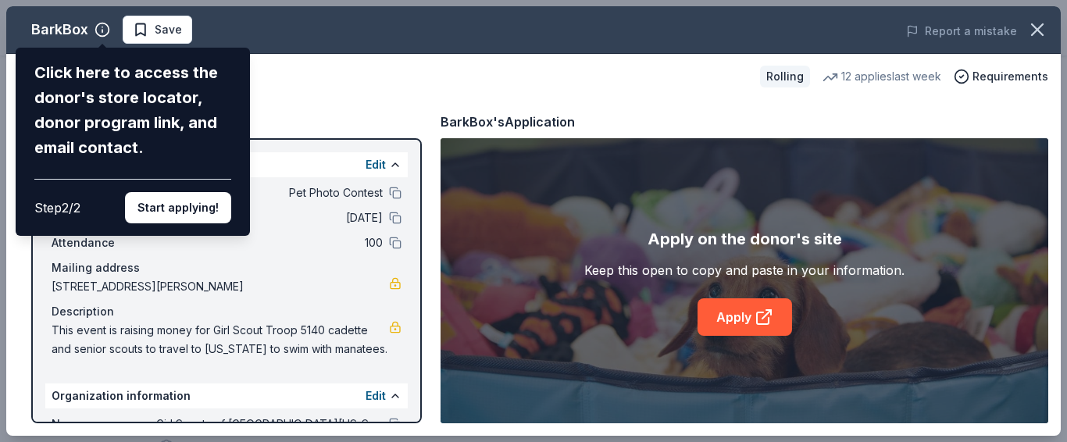
click at [374, 394] on div "BarkBox Click here to access the donor's store locator, donor program link, and…" at bounding box center [533, 220] width 1054 height 429
click at [176, 192] on button "Start applying!" at bounding box center [178, 207] width 106 height 31
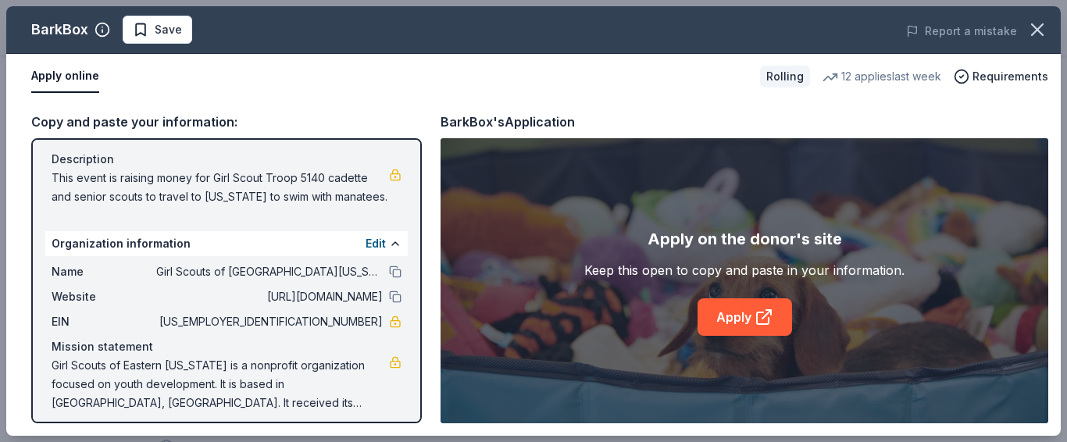
scroll to position [162, 0]
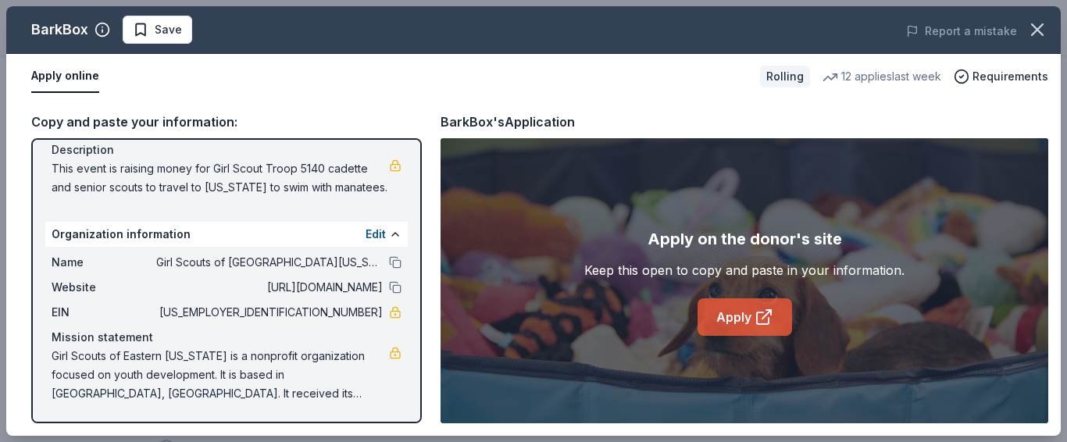
click at [737, 317] on link "Apply" at bounding box center [744, 316] width 94 height 37
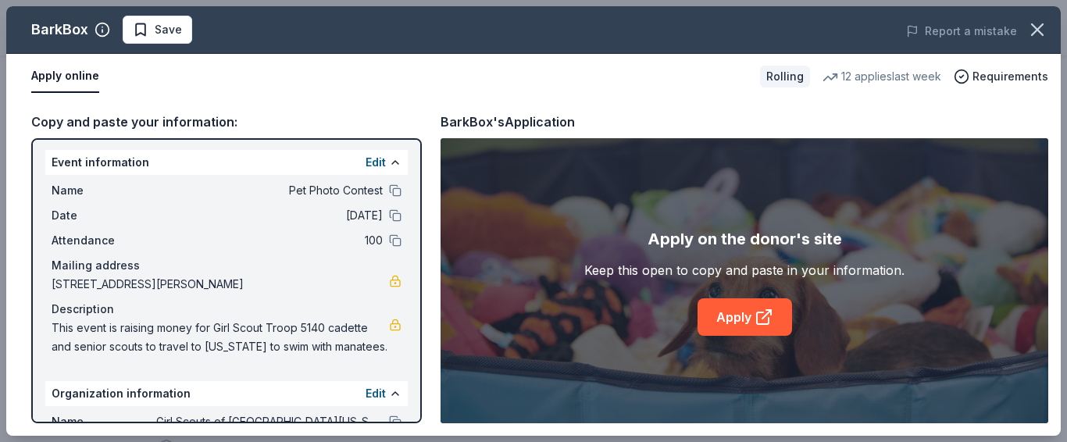
scroll to position [0, 0]
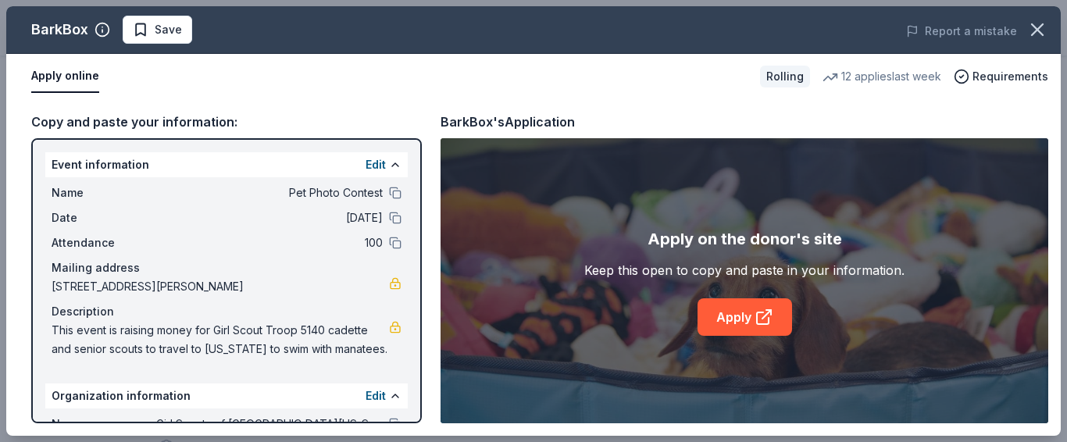
click at [41, 75] on button "Apply online" at bounding box center [65, 76] width 68 height 33
click at [1045, 24] on icon "button" at bounding box center [1037, 30] width 22 height 22
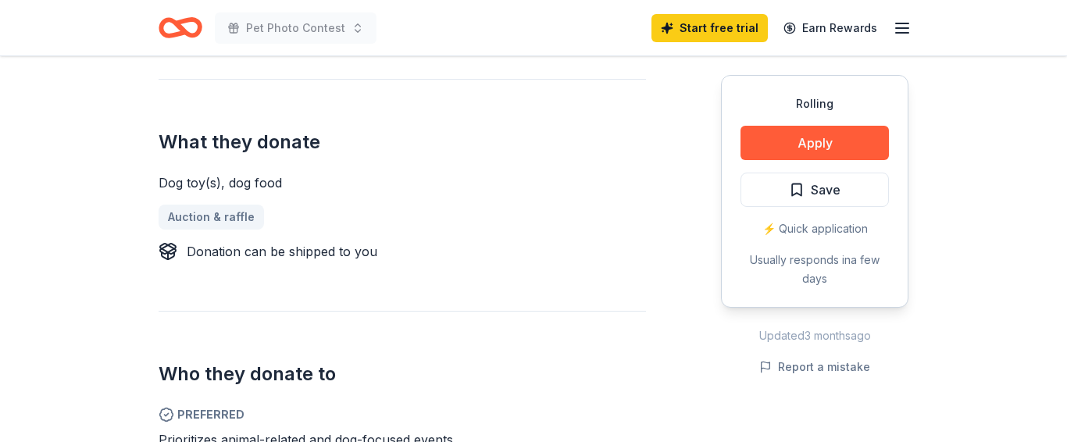
scroll to position [540, 0]
